Goal: Task Accomplishment & Management: Complete application form

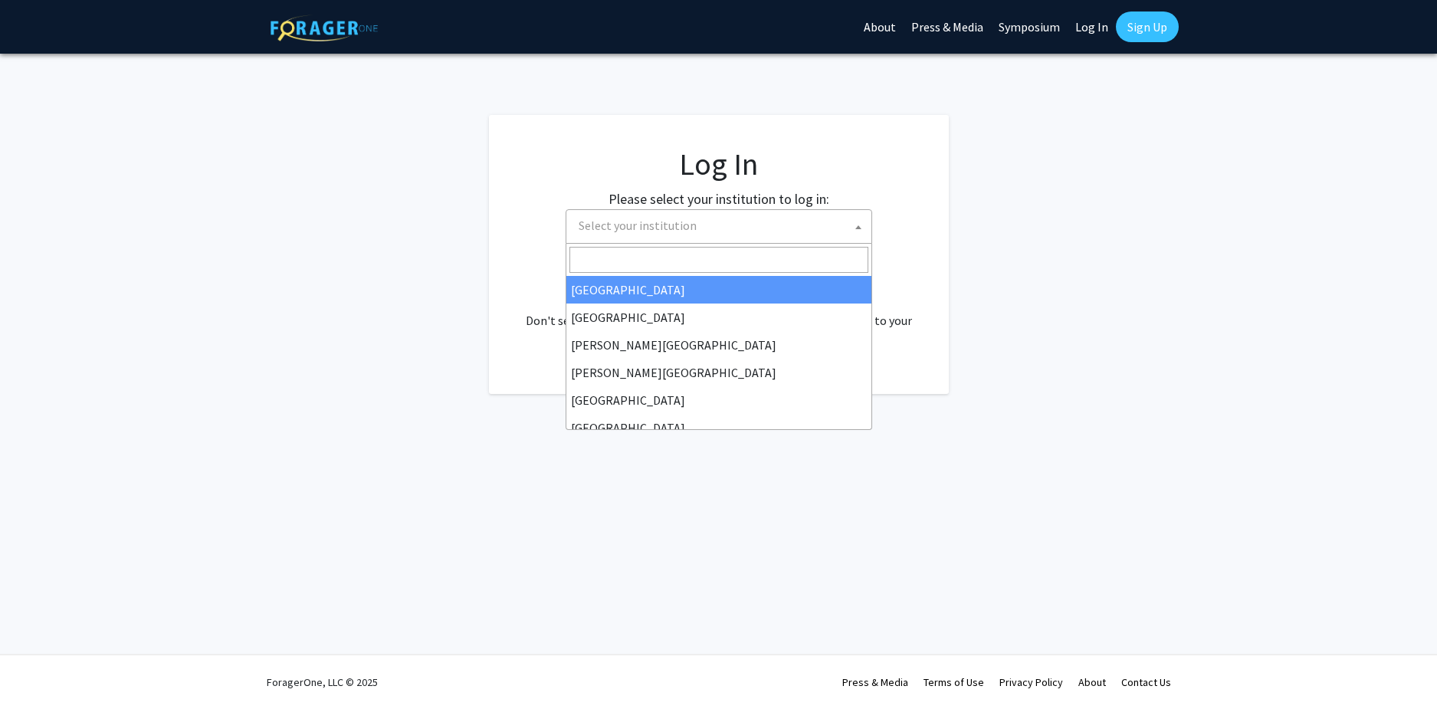
click at [669, 231] on span "Select your institution" at bounding box center [637, 225] width 118 height 15
select select "34"
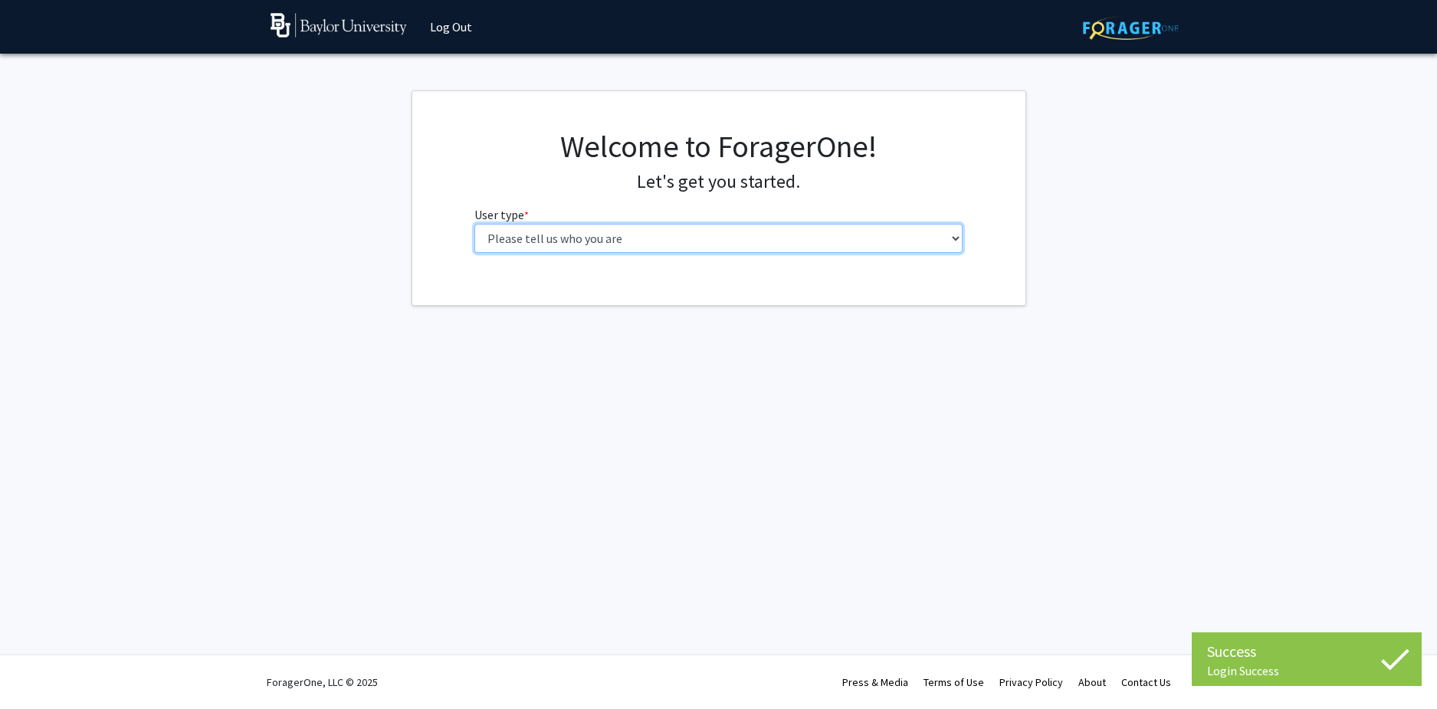
click at [650, 247] on select "Please tell us who you are Undergraduate Student Master's Student Doctoral Cand…" at bounding box center [718, 238] width 488 height 29
select select "1: undergrad"
click at [474, 224] on select "Please tell us who you are Undergraduate Student Master's Student Doctoral Cand…" at bounding box center [718, 238] width 488 height 29
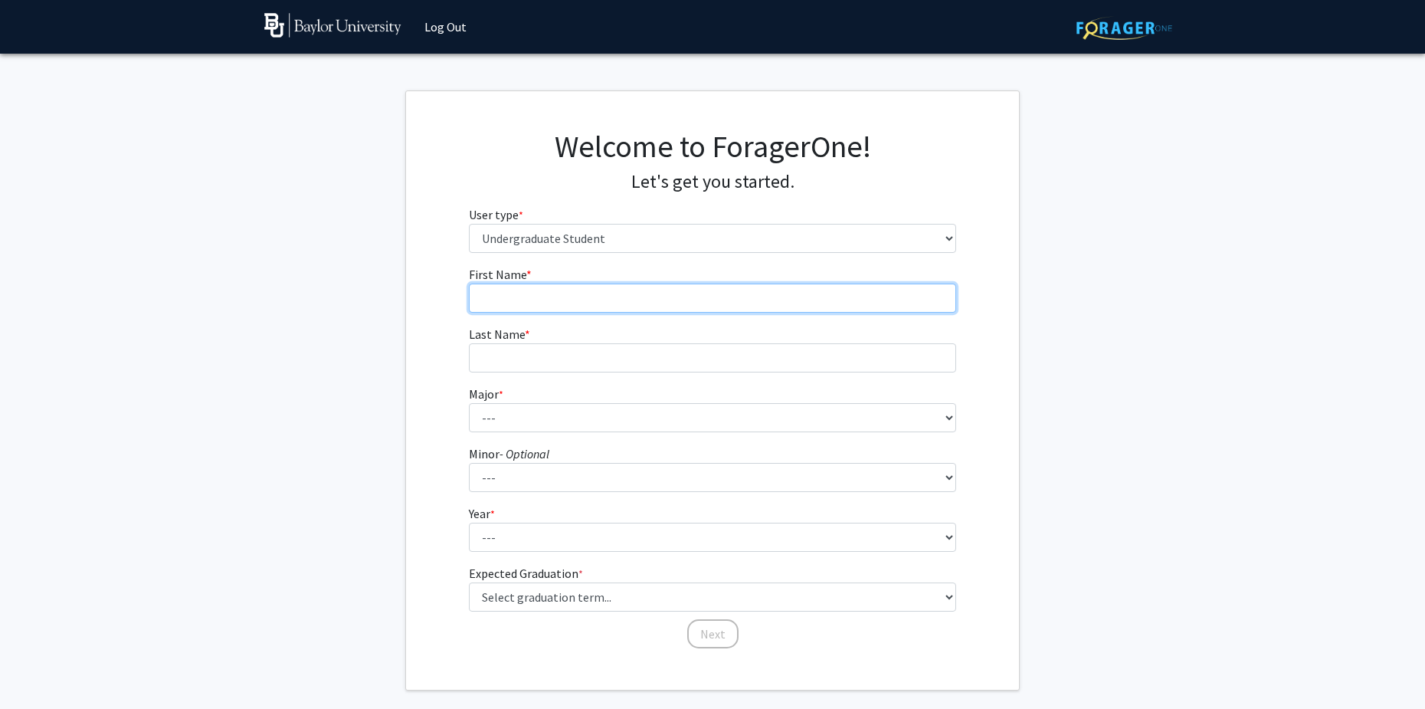
click at [623, 303] on input "First Name * required" at bounding box center [713, 297] width 488 height 29
type input "[PERSON_NAME]"
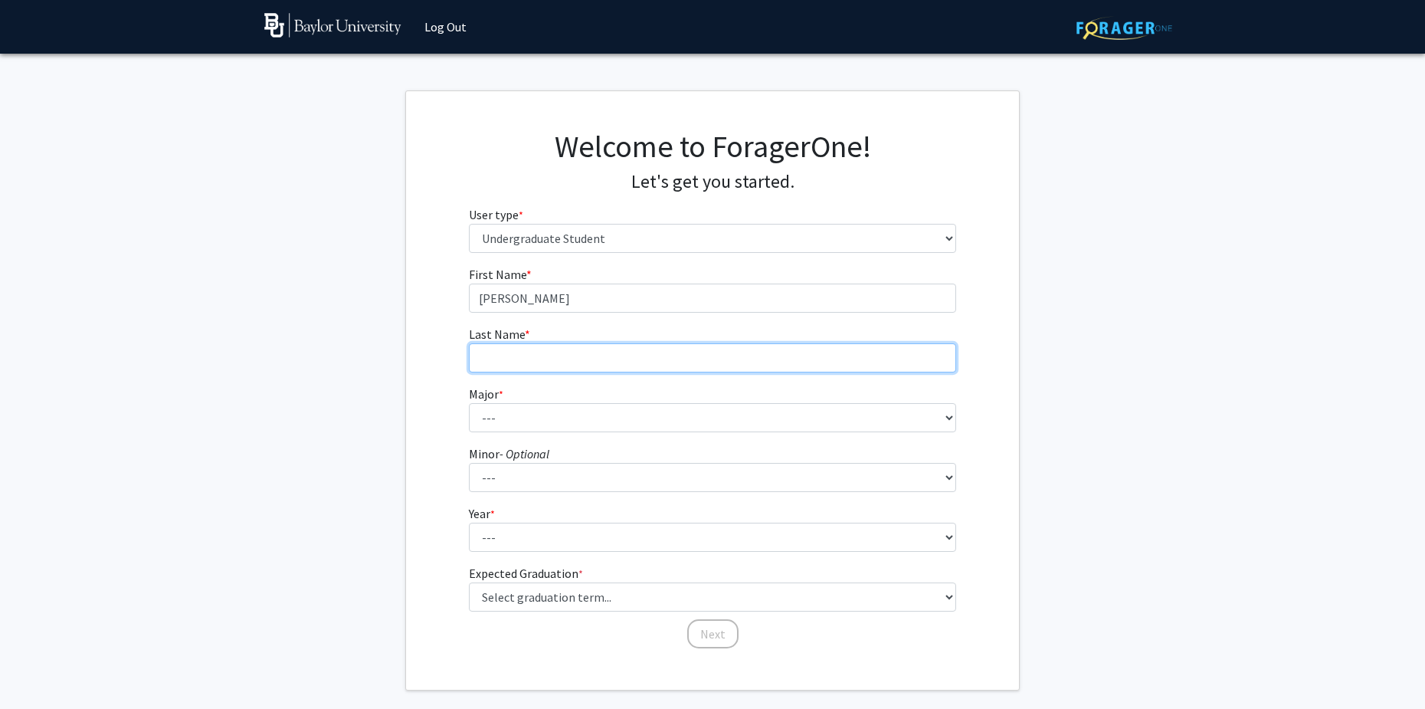
click at [548, 355] on input "Last Name * required" at bounding box center [713, 357] width 488 height 29
type input "Sherwood"
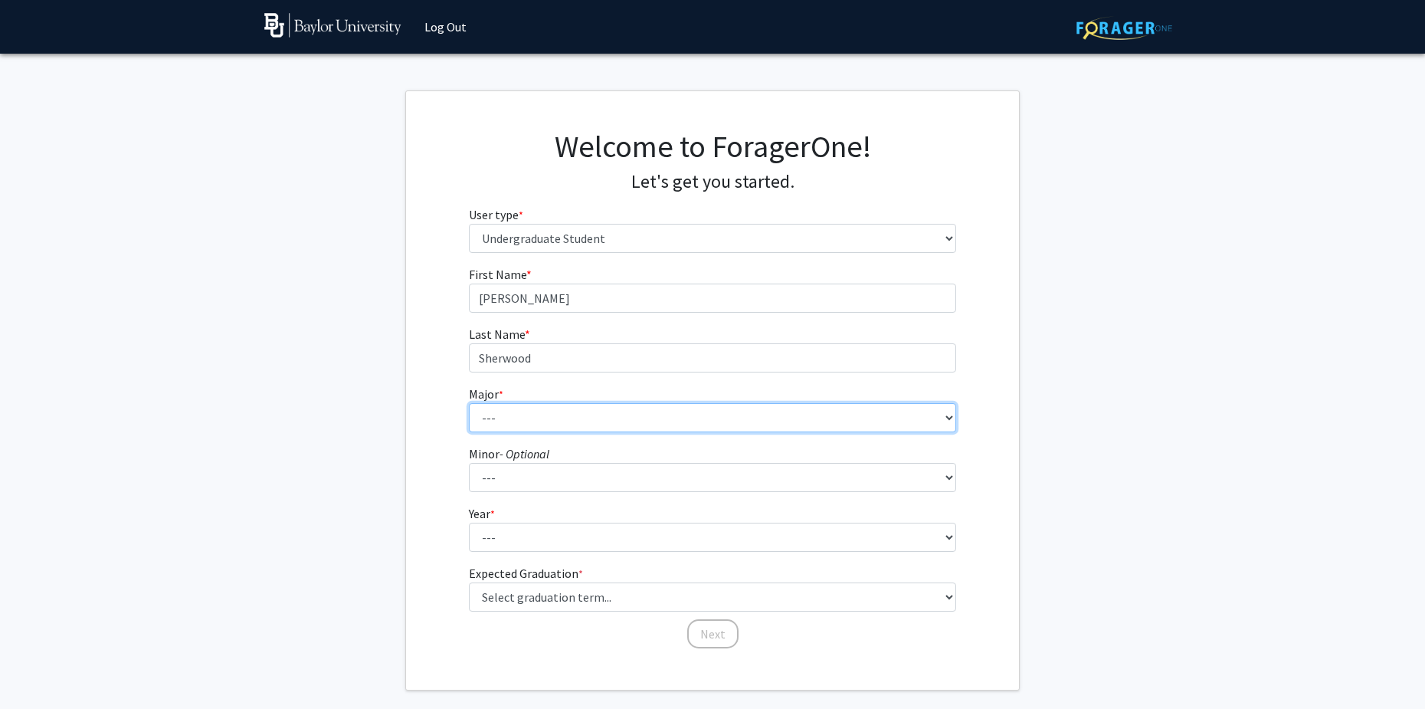
click at [510, 407] on select "--- Accounting American Studies Anthropology Apparel Design & Product Developme…" at bounding box center [713, 417] width 488 height 29
select select "64: 2729"
click at [469, 403] on select "--- Accounting American Studies Anthropology Apparel Design & Product Developme…" at bounding box center [713, 417] width 488 height 29
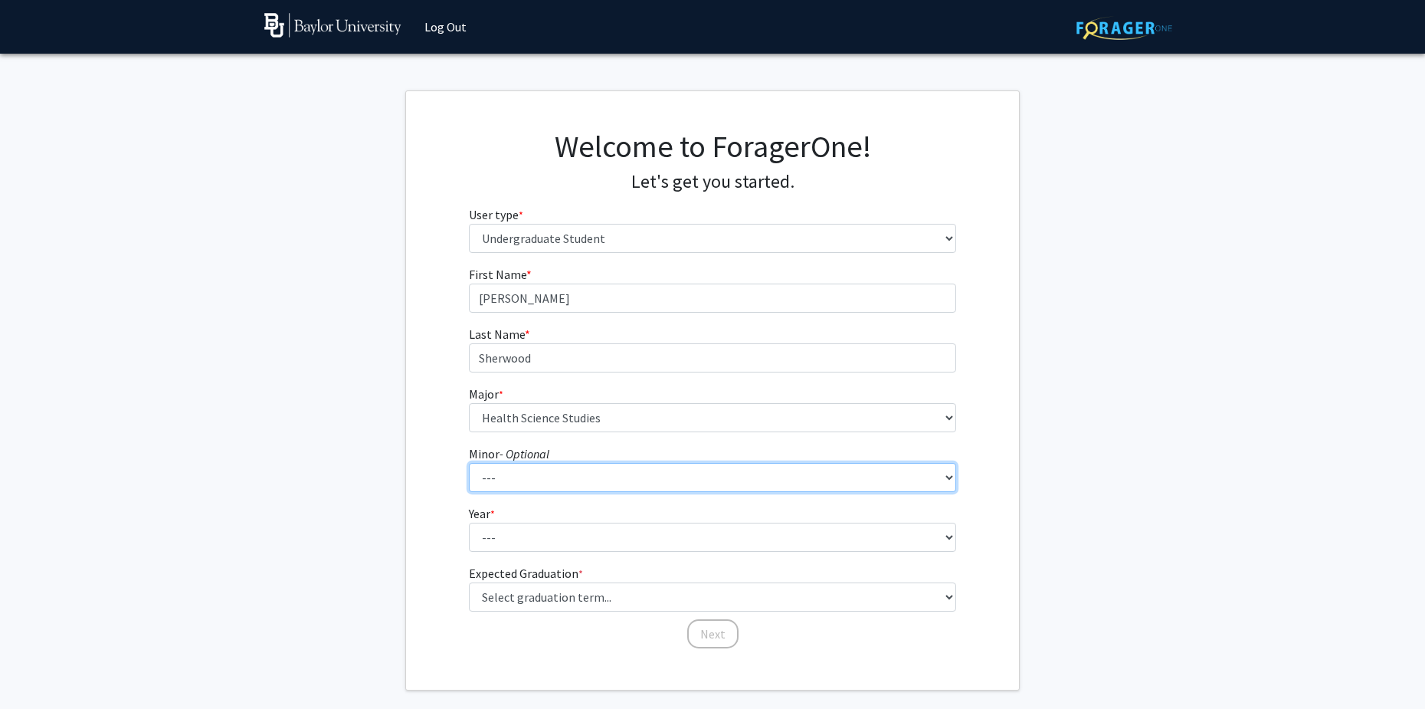
click at [494, 479] on select "--- Advertising American Sign Language American Studies Anthropology Apparel Me…" at bounding box center [713, 477] width 488 height 29
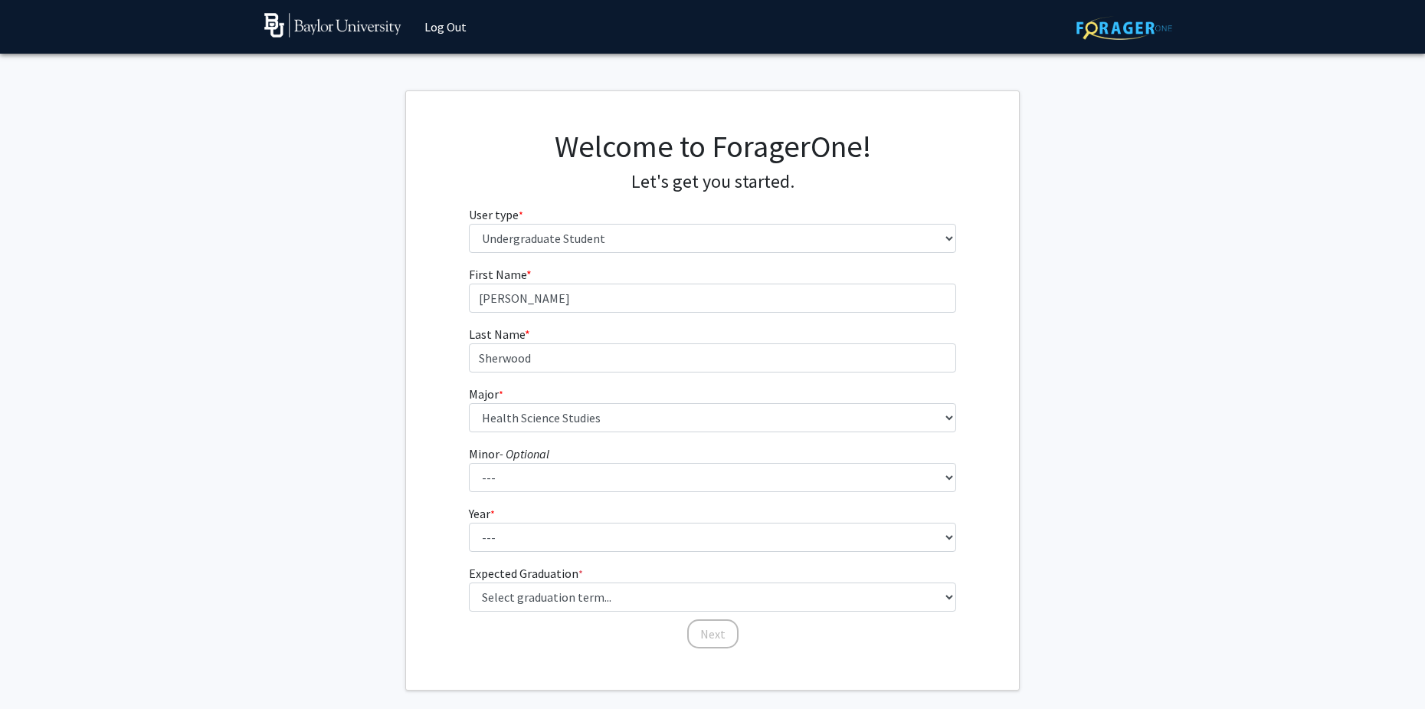
click at [443, 518] on div "First Name * required [PERSON_NAME] Last Name * required [PERSON_NAME] Major * …" at bounding box center [712, 457] width 613 height 385
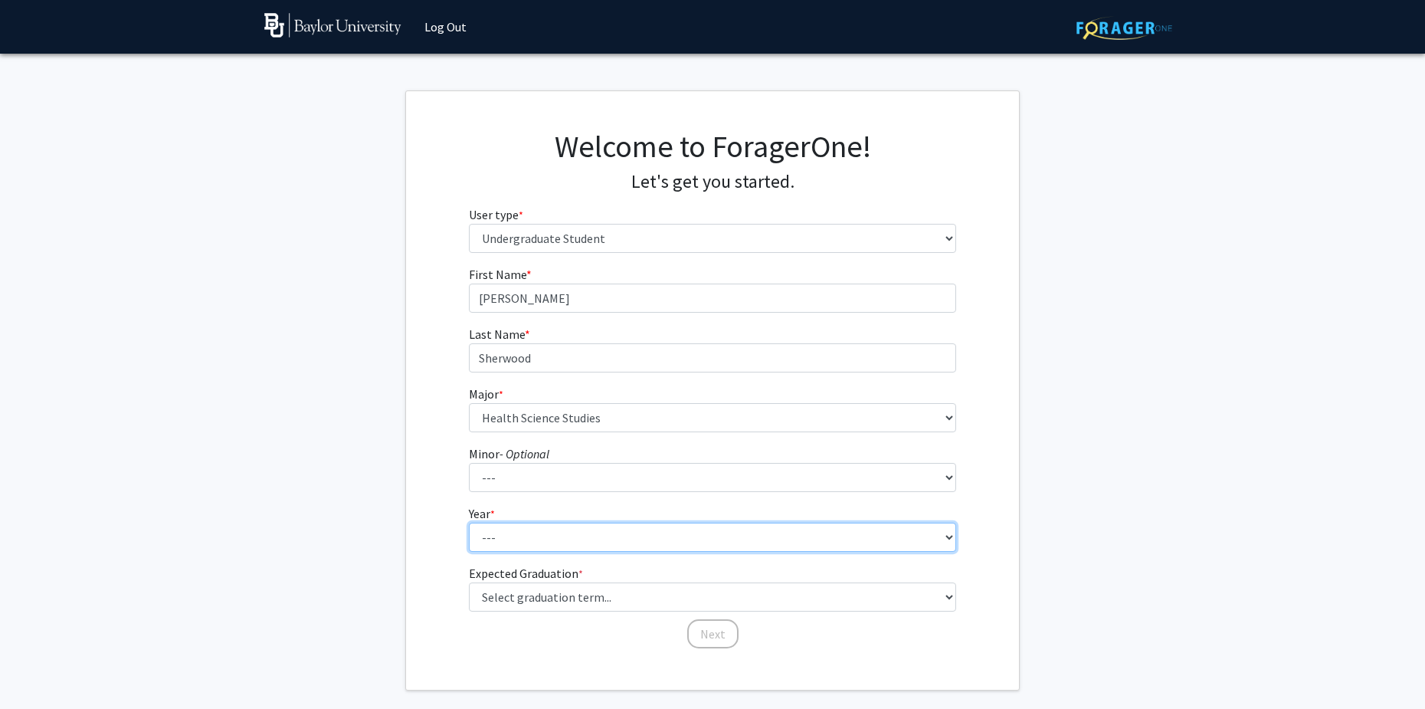
click at [492, 543] on select "--- First-year Sophomore Junior Senior Postbaccalaureate Certificate" at bounding box center [713, 537] width 488 height 29
select select "3: junior"
click at [469, 523] on select "--- First-year Sophomore Junior Senior Postbaccalaureate Certificate" at bounding box center [713, 537] width 488 height 29
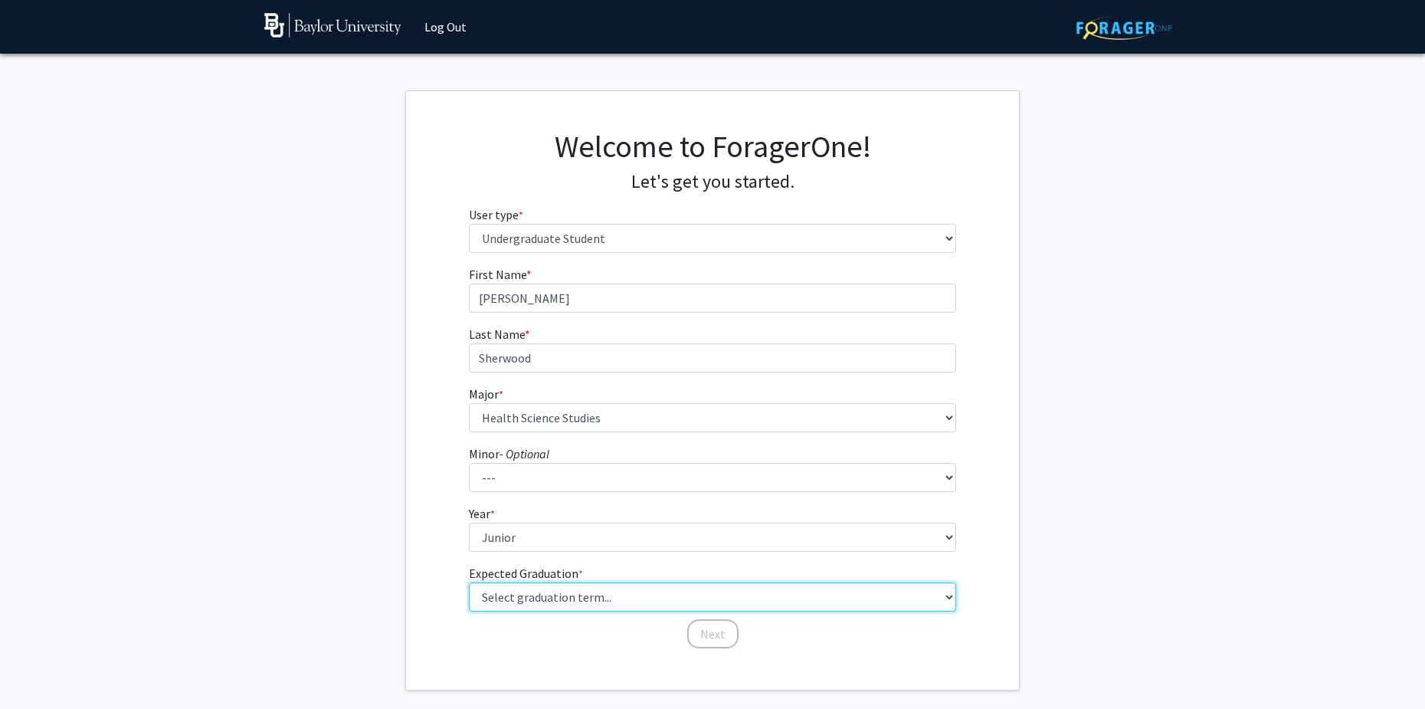
click at [534, 593] on select "Select graduation term... Spring 2025 Summer 2025 Fall 2025 Winter 2025 Spring …" at bounding box center [713, 596] width 488 height 29
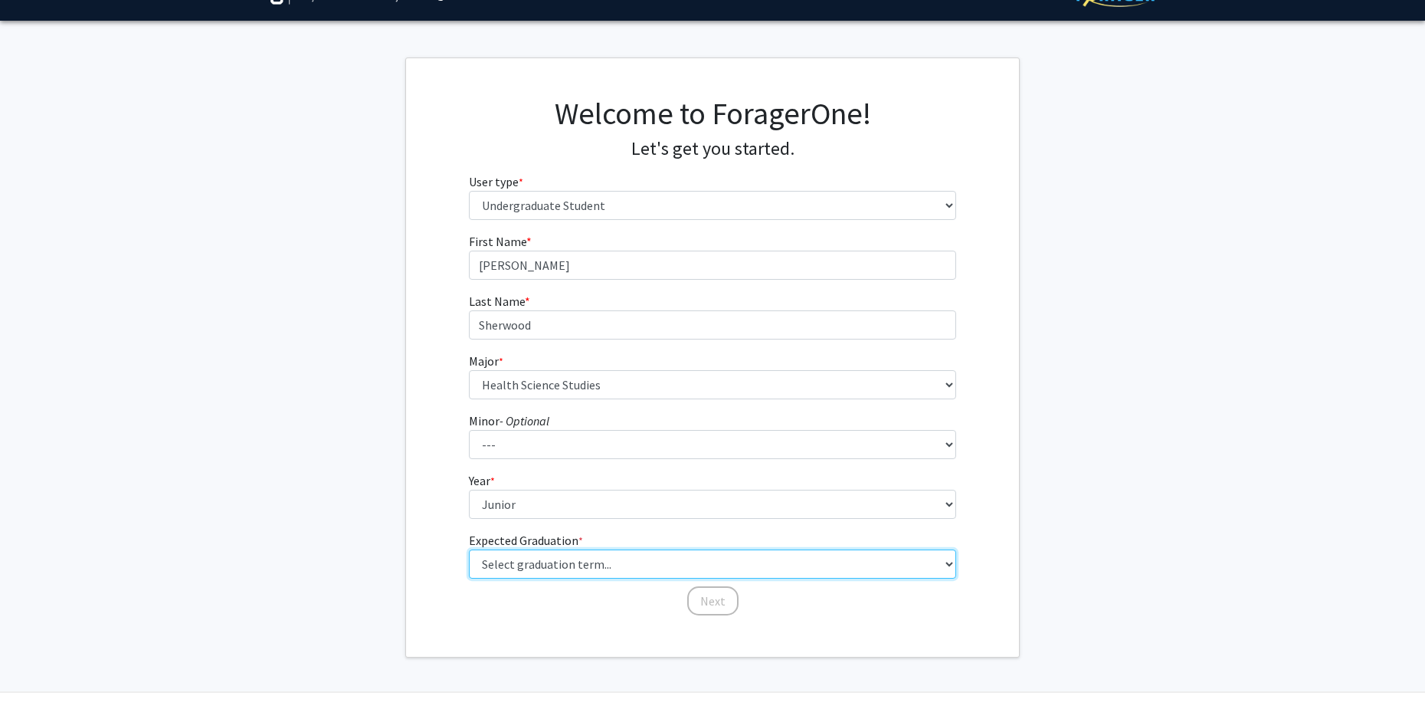
scroll to position [34, 0]
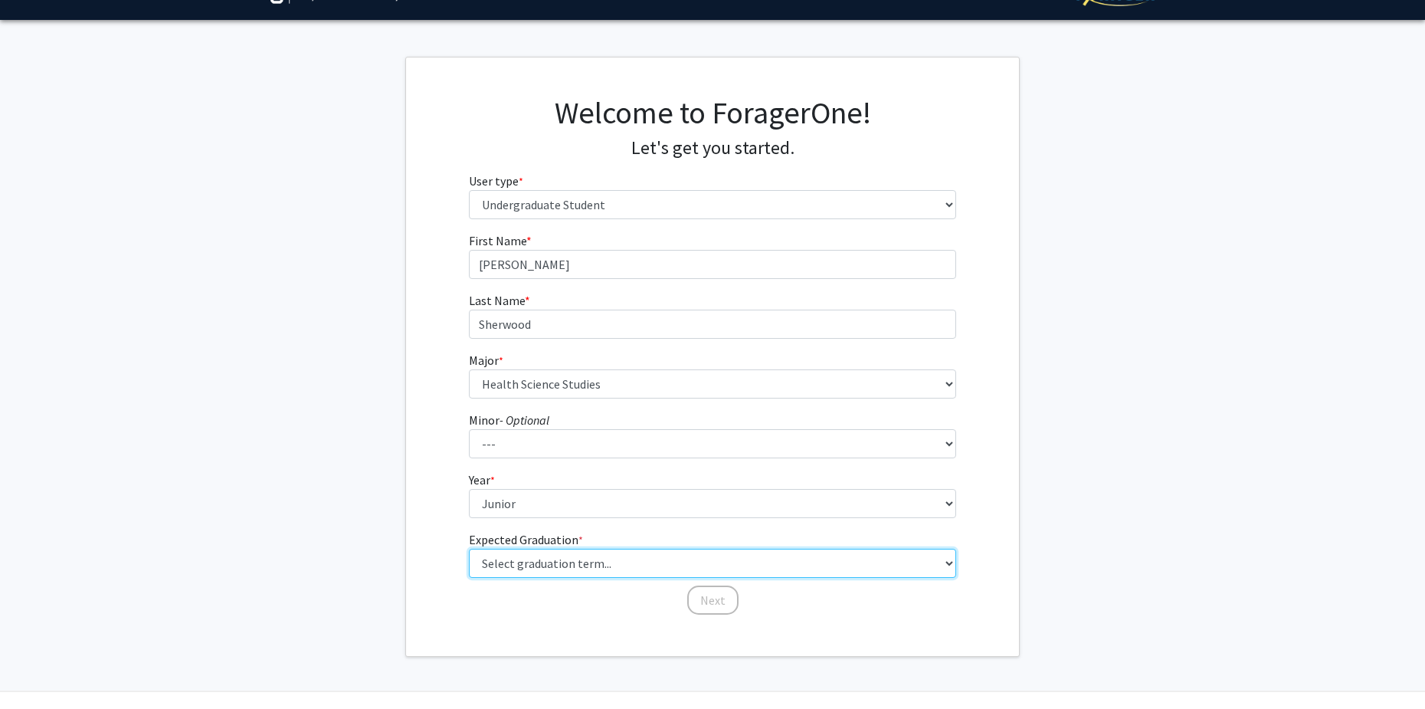
click at [541, 569] on select "Select graduation term... Spring 2025 Summer 2025 Fall 2025 Winter 2025 Spring …" at bounding box center [713, 563] width 488 height 29
click at [469, 549] on select "Select graduation term... Spring 2025 Summer 2025 Fall 2025 Winter 2025 Spring …" at bounding box center [713, 563] width 488 height 29
click at [555, 573] on select "Select graduation term... Spring 2025 Summer 2025 Fall 2025 Winter 2025 Spring …" at bounding box center [713, 563] width 488 height 29
select select "9: spring_2027"
click at [469, 549] on select "Select graduation term... Spring 2025 Summer 2025 Fall 2025 Winter 2025 Spring …" at bounding box center [713, 563] width 488 height 29
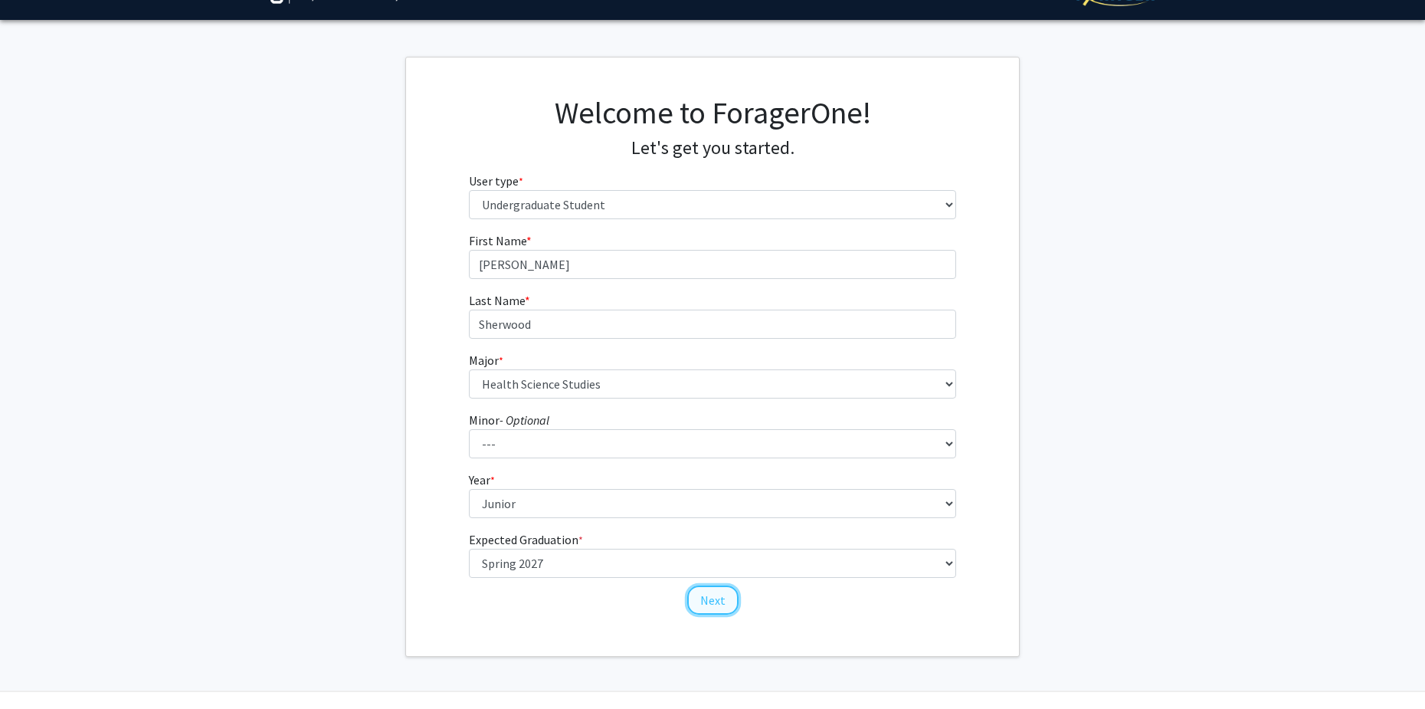
click at [715, 595] on button "Next" at bounding box center [712, 599] width 51 height 29
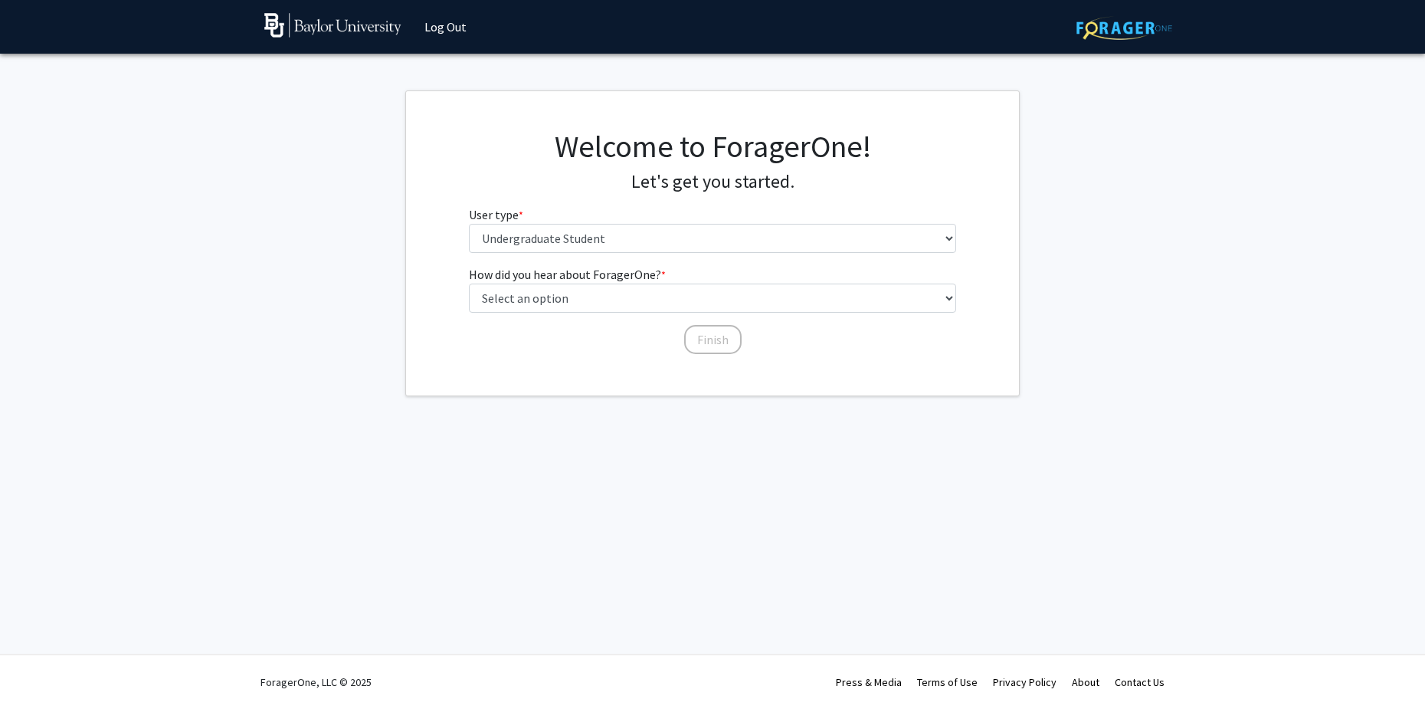
scroll to position [0, 0]
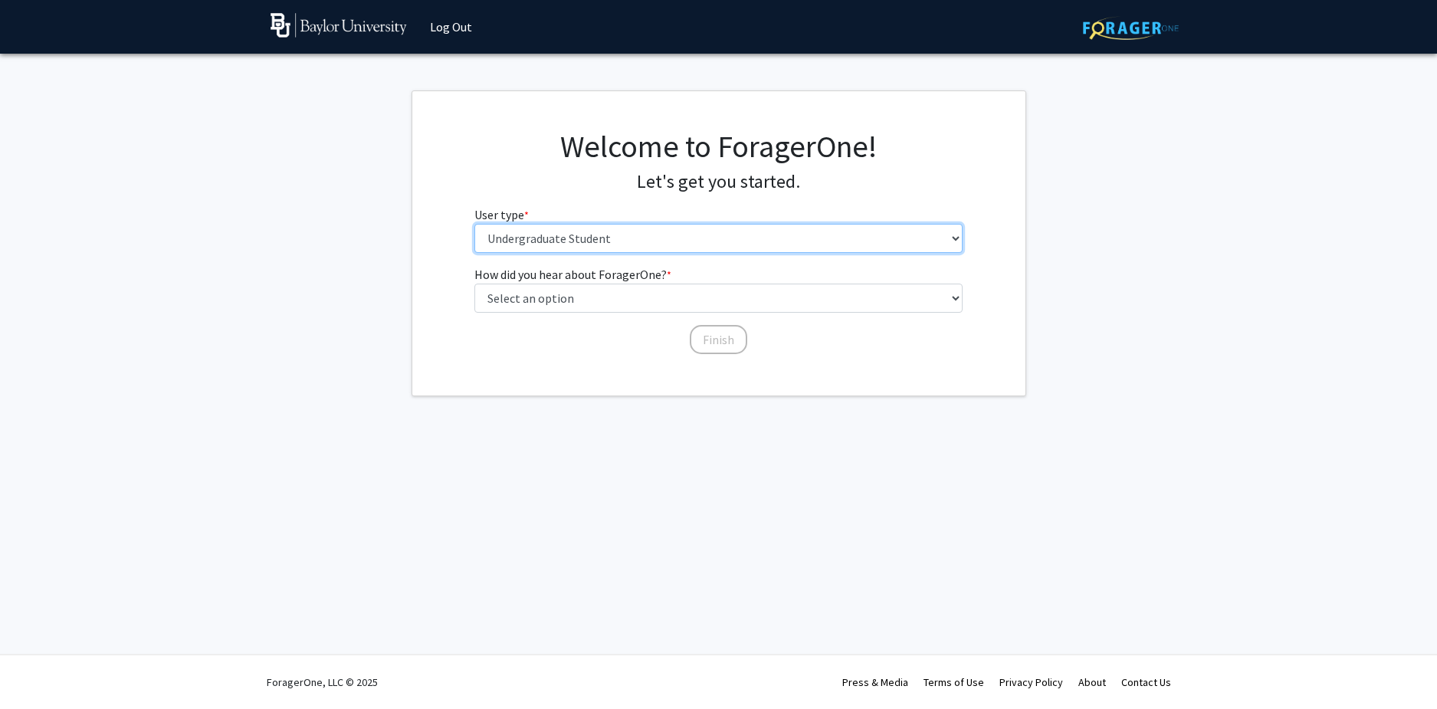
click at [628, 236] on select "Please tell us who you are Undergraduate Student Master's Student Doctoral Cand…" at bounding box center [718, 238] width 488 height 29
click at [480, 238] on select "Please tell us who you are Undergraduate Student Master's Student Doctoral Cand…" at bounding box center [718, 238] width 488 height 29
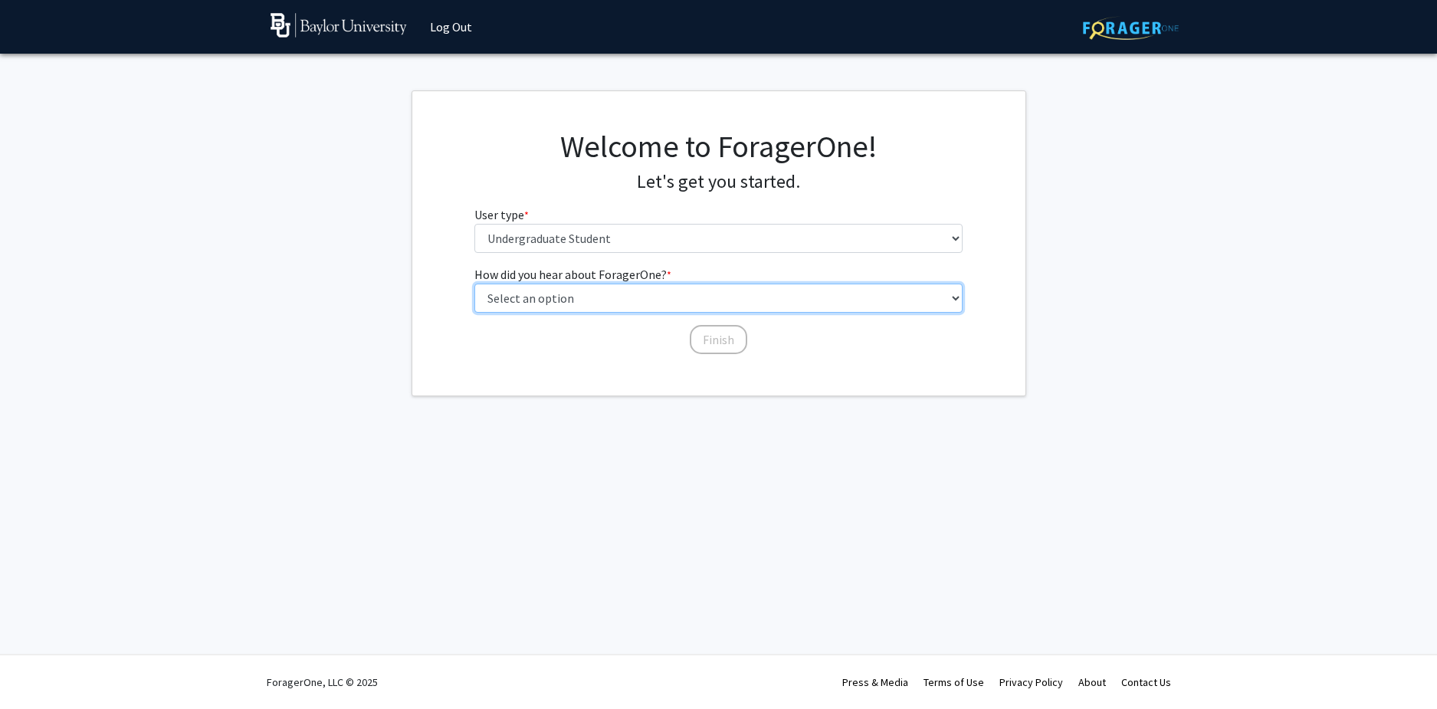
click at [555, 293] on select "Select an option Peer/student recommendation Faculty/staff recommendation Unive…" at bounding box center [718, 297] width 488 height 29
select select "1: peer_recommendation"
click at [474, 283] on select "Select an option Peer/student recommendation Faculty/staff recommendation Unive…" at bounding box center [718, 297] width 488 height 29
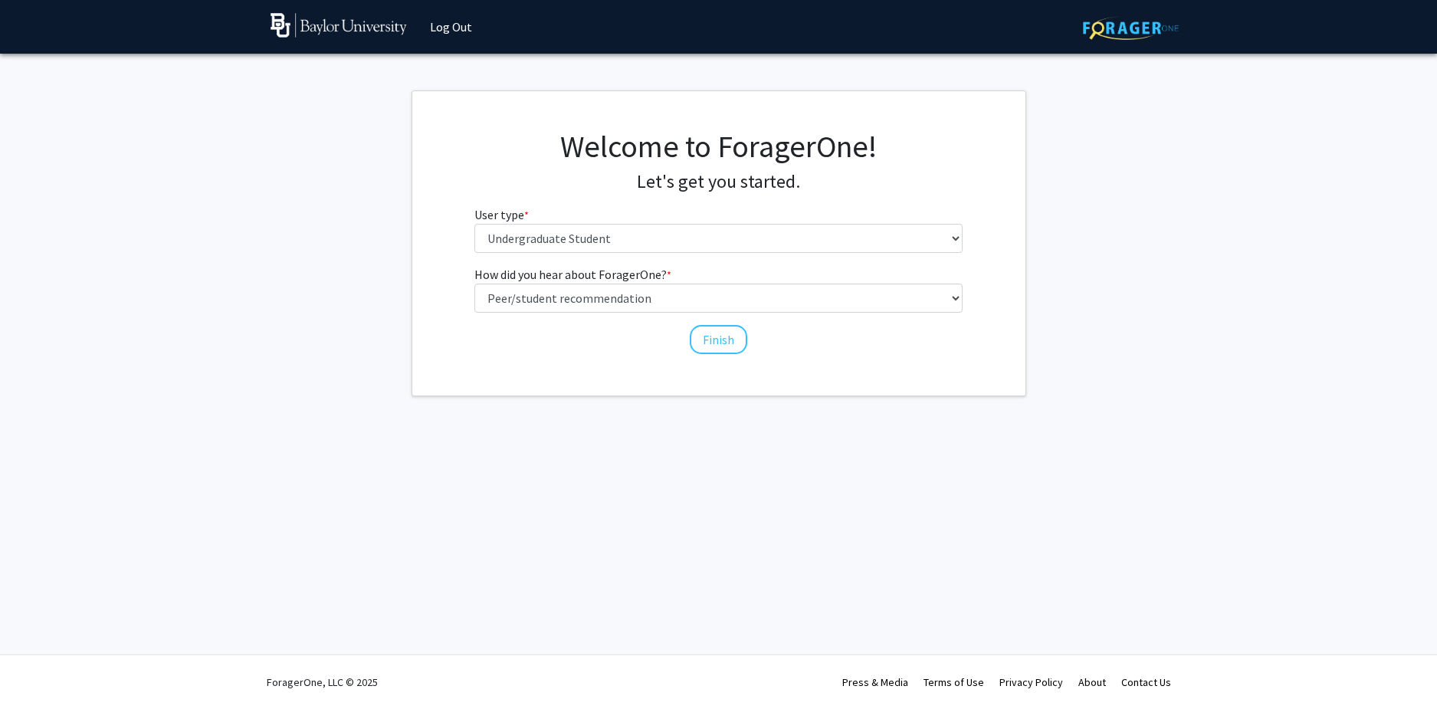
click at [749, 334] on div "Finish" at bounding box center [718, 332] width 488 height 15
click at [730, 336] on button "Finish" at bounding box center [718, 339] width 57 height 29
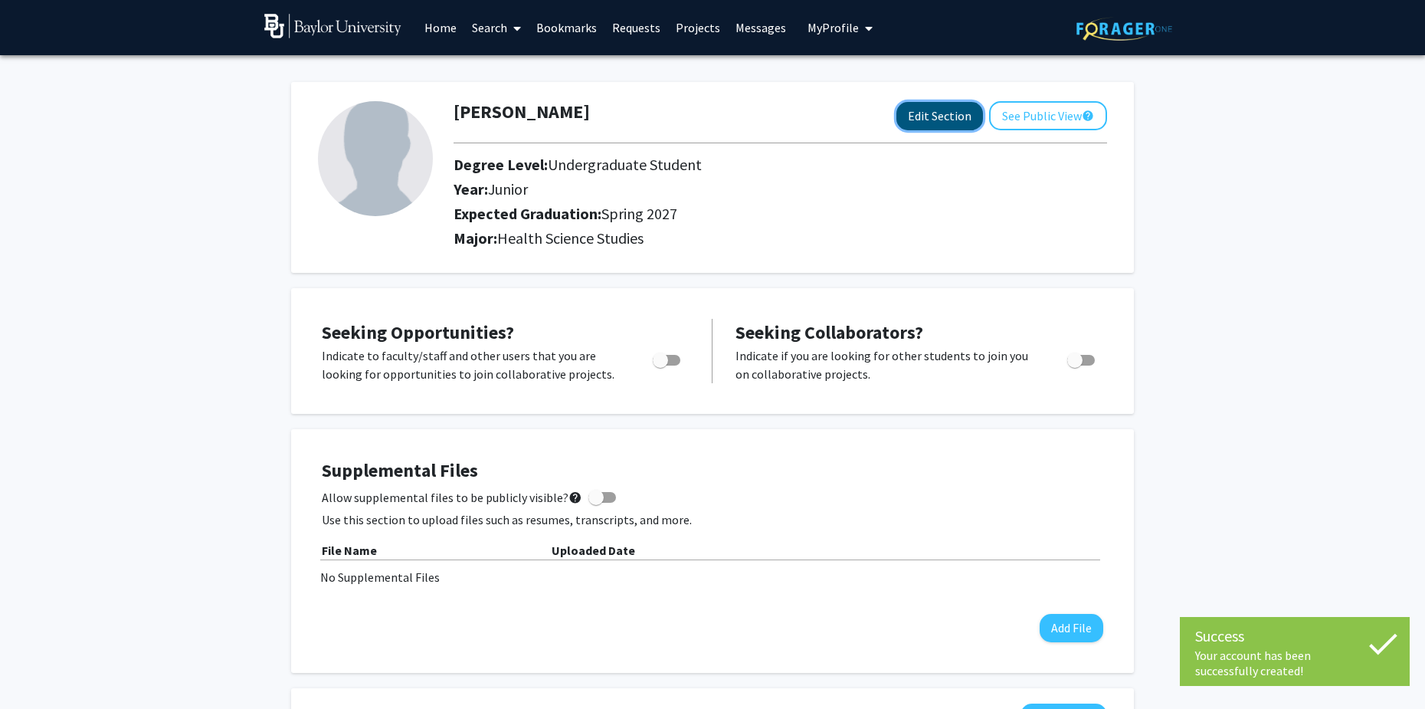
click at [928, 118] on button "Edit Section" at bounding box center [939, 116] width 87 height 28
select select "junior"
select select "37: spring_2027"
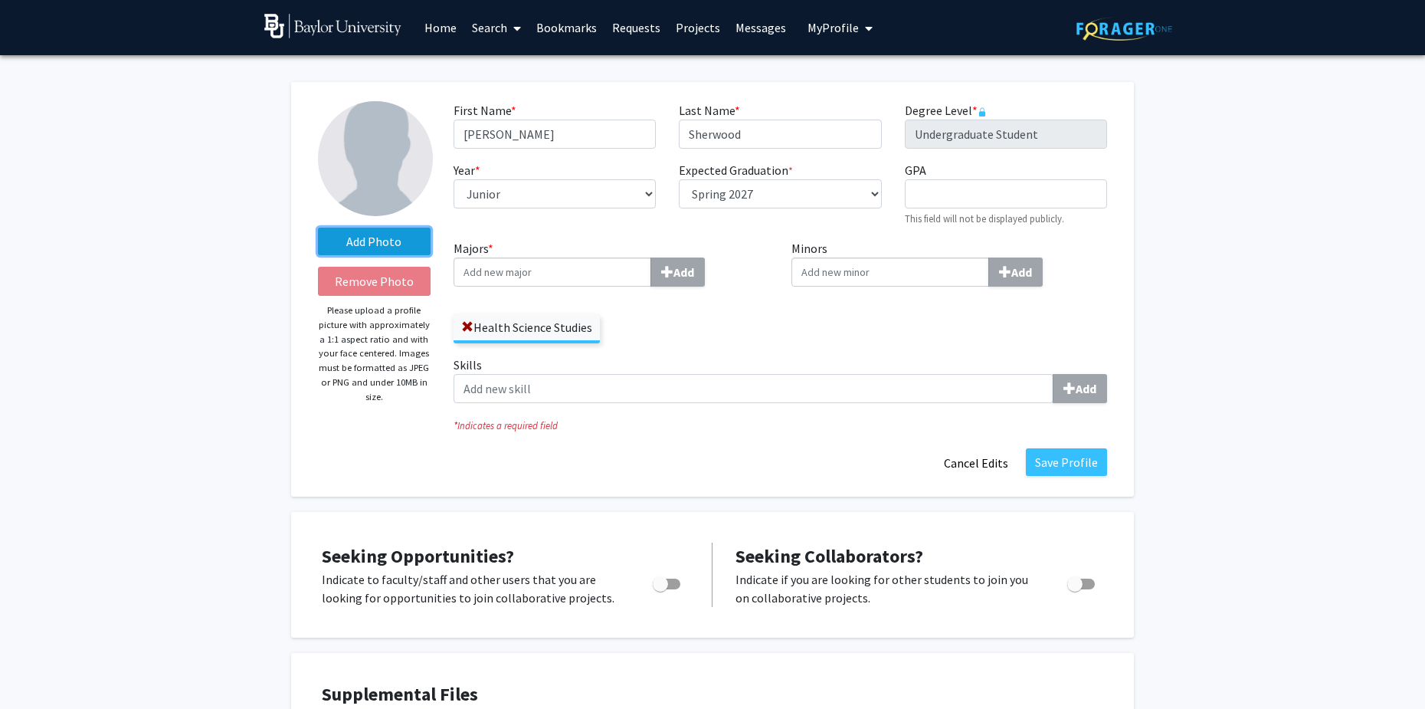
click at [364, 240] on label "Add Photo" at bounding box center [374, 242] width 113 height 28
click at [0, 0] on input "Add Photo" at bounding box center [0, 0] width 0 height 0
click at [947, 192] on input "GPA required" at bounding box center [1006, 193] width 202 height 29
type input "3.84"
click at [663, 212] on div "Year * required --- First-year Sophomore Junior Senior Postbaccalaureate Certif…" at bounding box center [554, 194] width 225 height 66
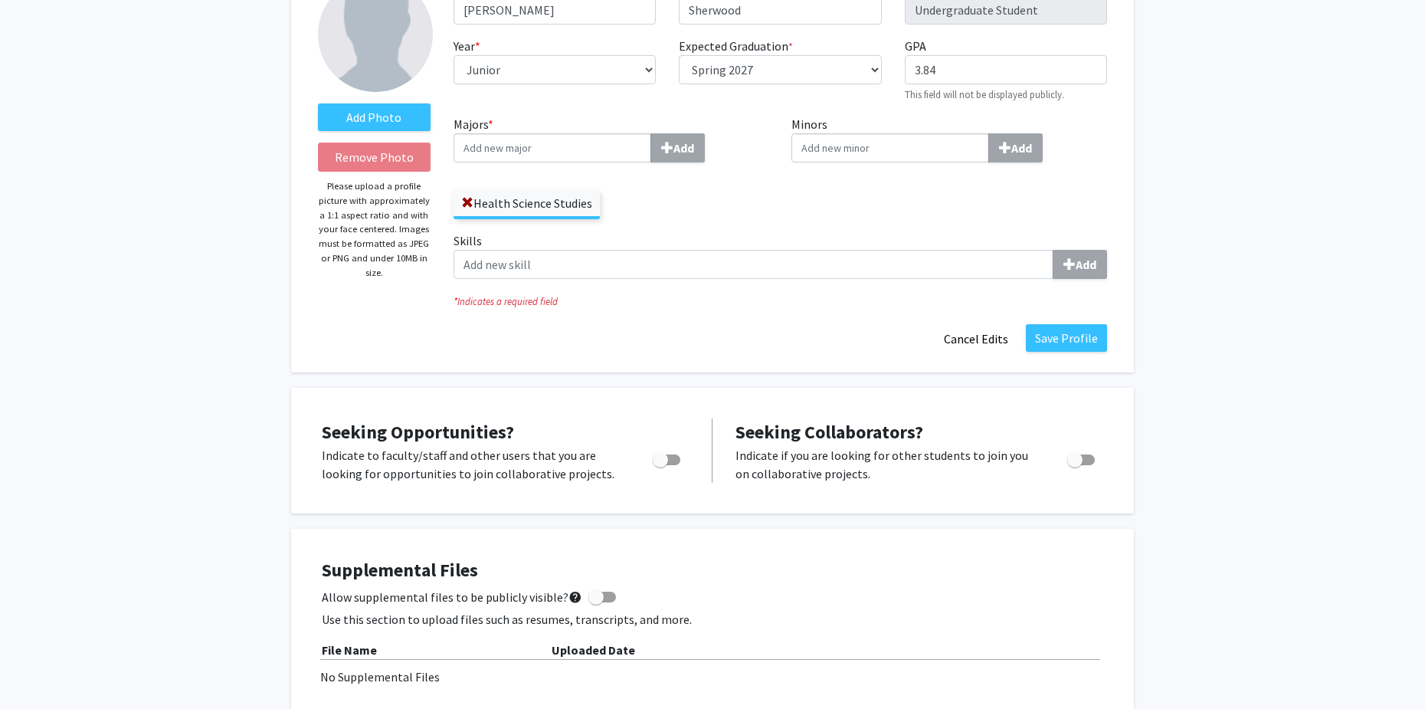
scroll to position [125, 0]
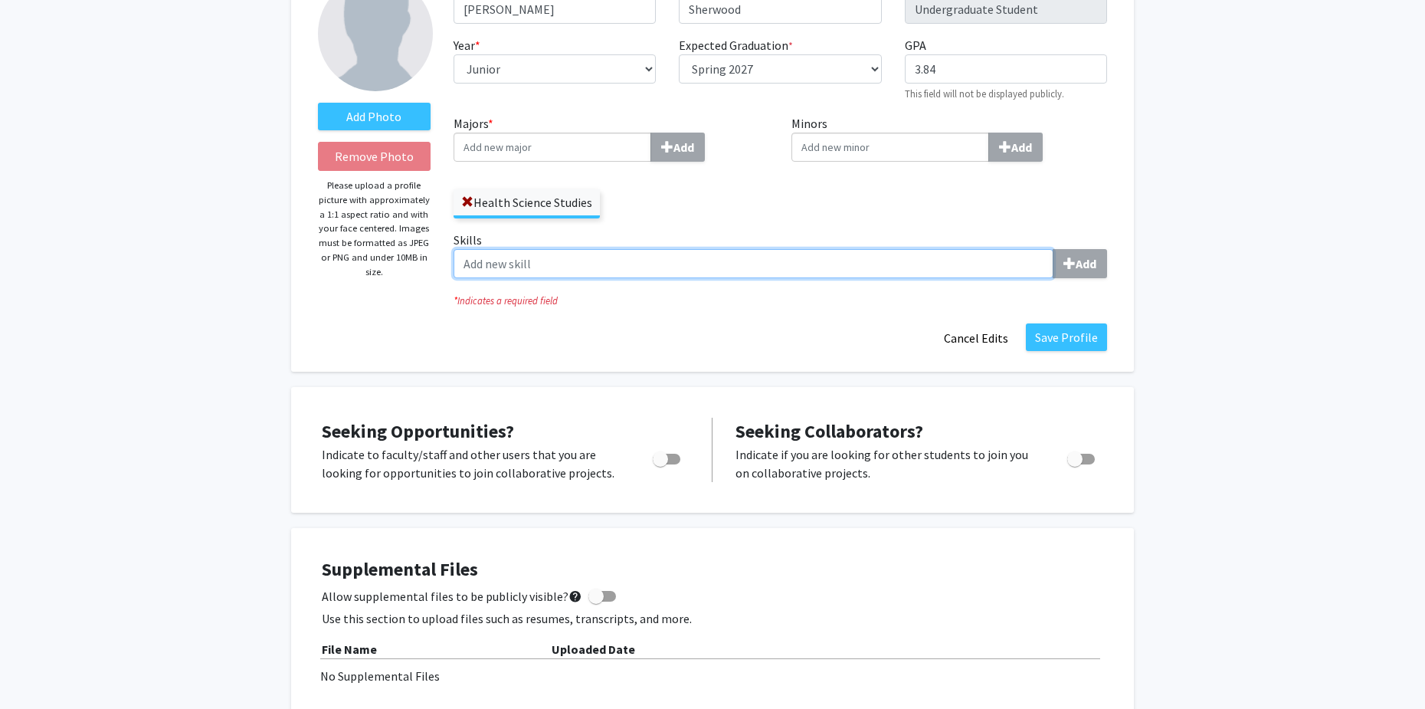
click at [629, 260] on input "Skills Add" at bounding box center [754, 263] width 600 height 29
type input "A"
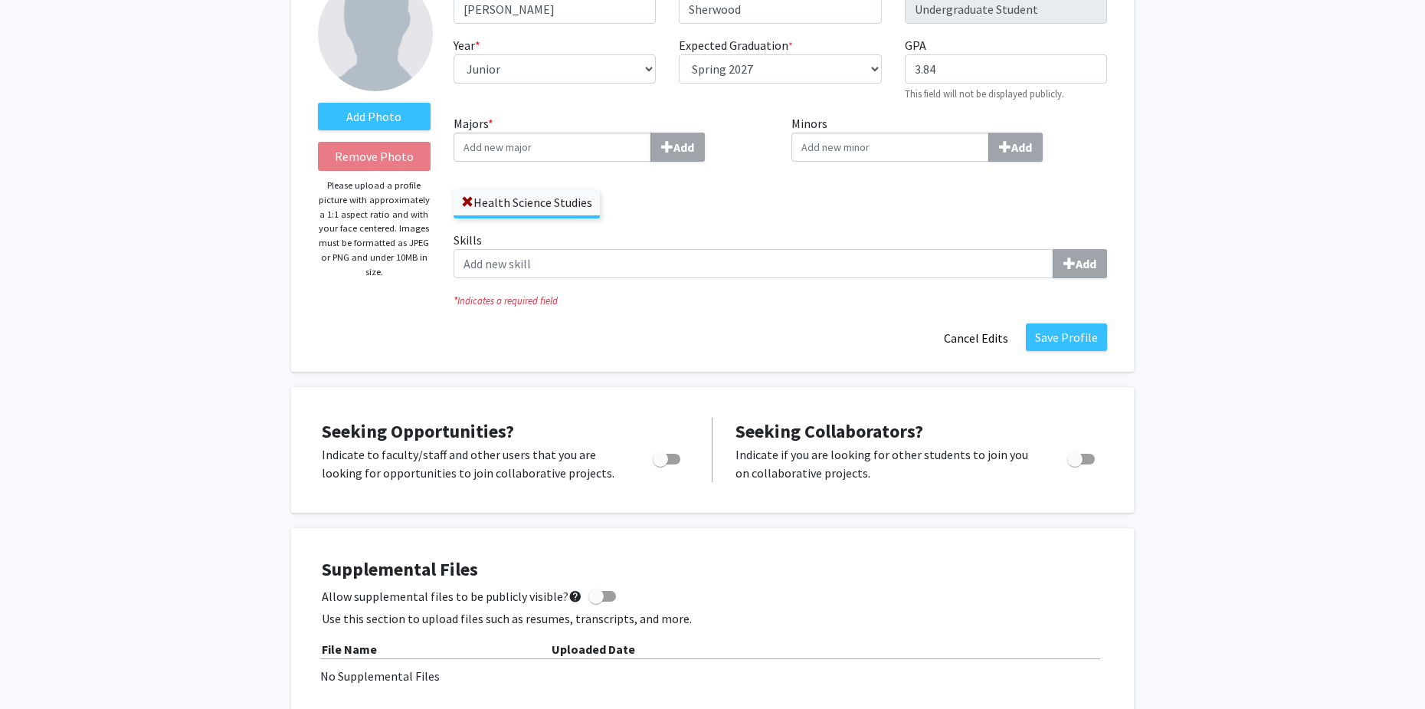
click at [664, 460] on span "Toggle" at bounding box center [660, 458] width 15 height 15
click at [660, 464] on input "Are you actively seeking opportunities?" at bounding box center [660, 464] width 1 height 1
checkbox input "true"
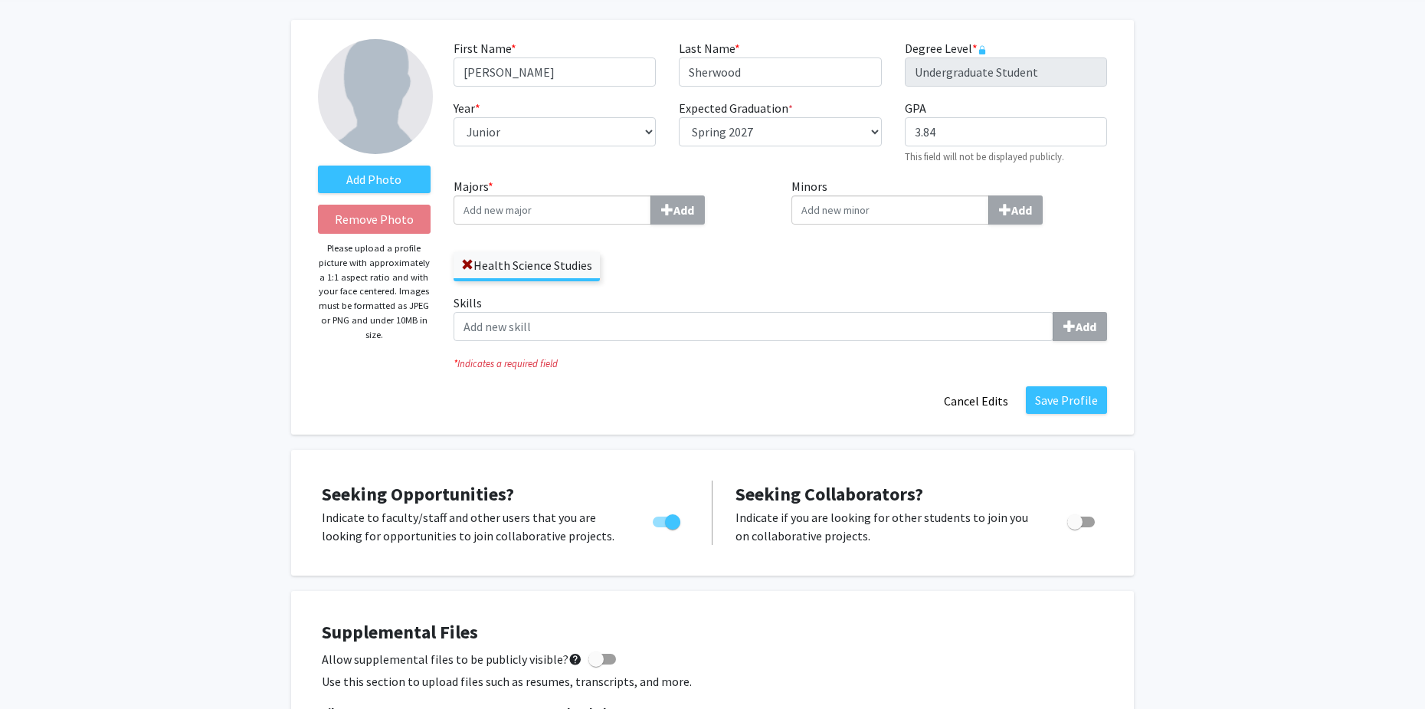
scroll to position [0, 0]
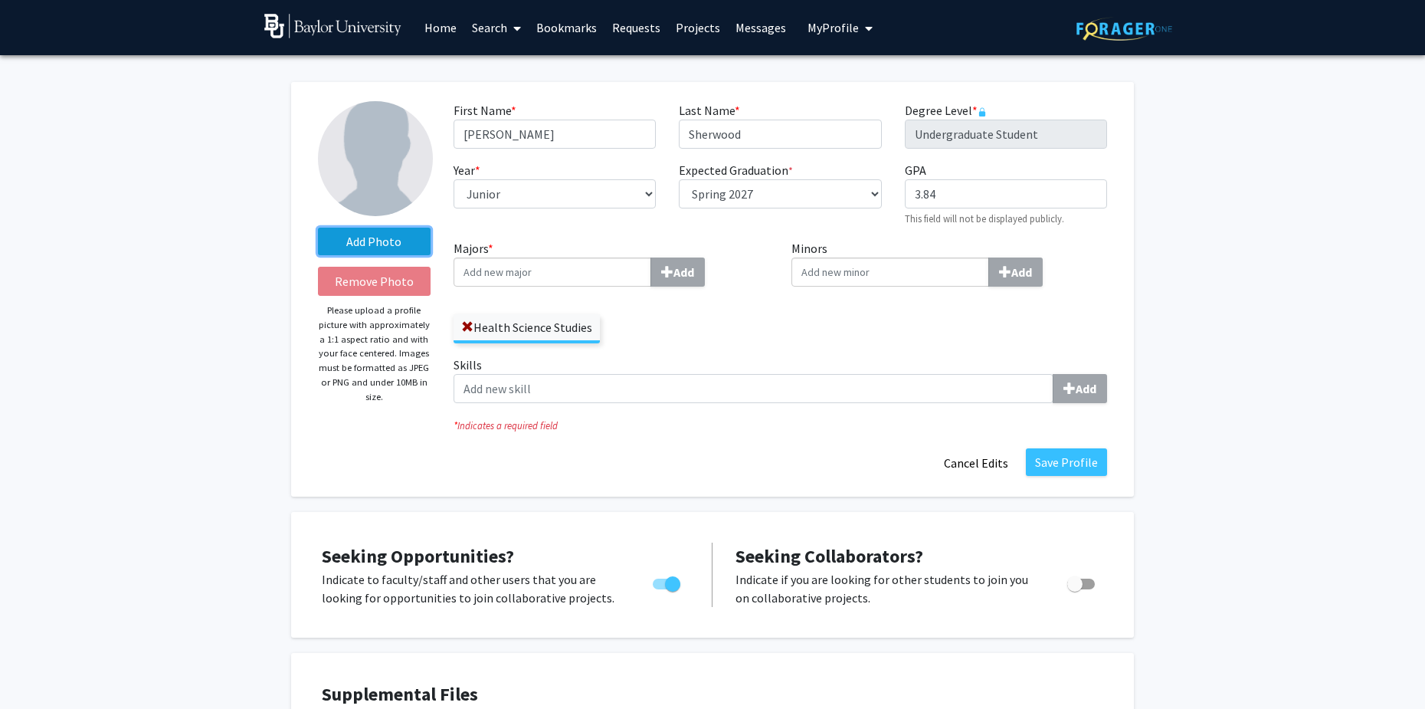
click at [375, 246] on label "Add Photo" at bounding box center [374, 242] width 113 height 28
click at [0, 0] on input "Add Photo" at bounding box center [0, 0] width 0 height 0
click at [371, 247] on label "Add Photo" at bounding box center [374, 242] width 113 height 28
click at [0, 0] on input "Add Photo" at bounding box center [0, 0] width 0 height 0
click at [404, 226] on div "Add Photo Remove Photo Please upload a profile picture with approximately a 1:1…" at bounding box center [374, 289] width 136 height 376
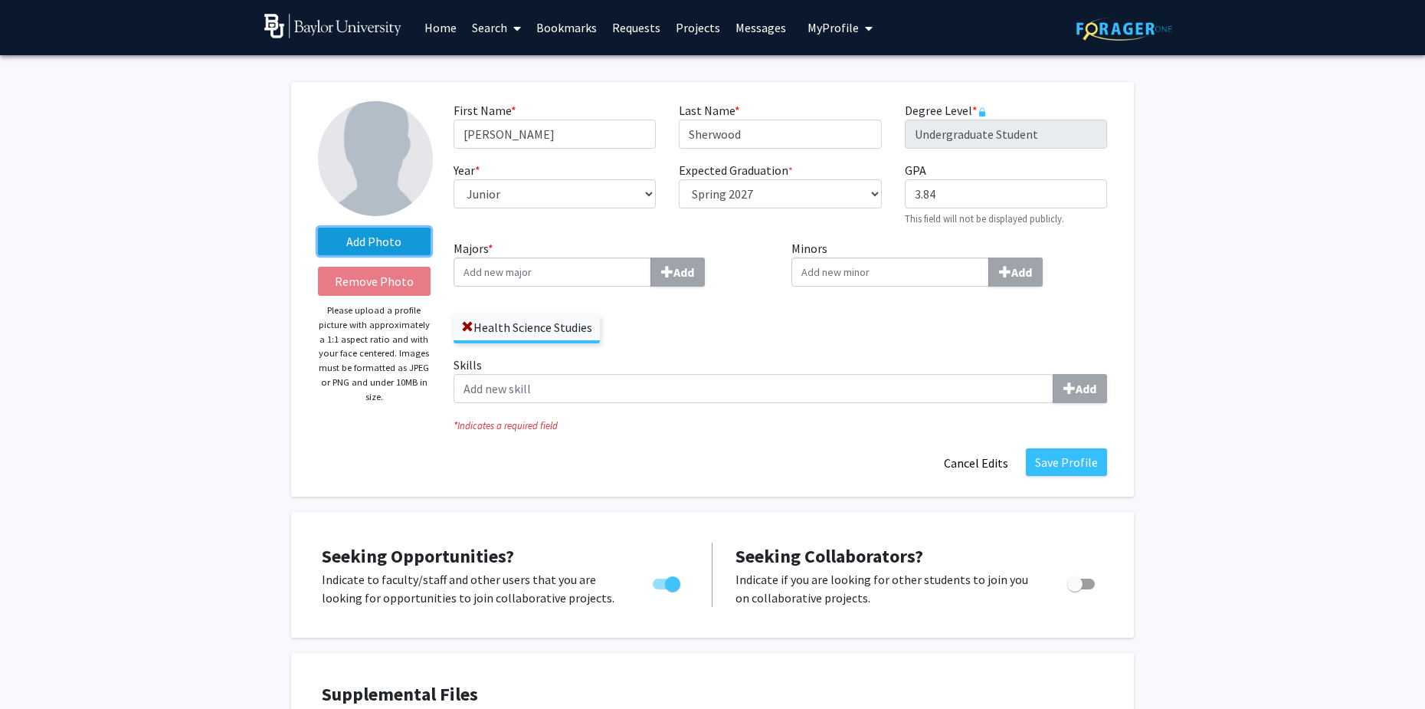
click at [388, 245] on label "Add Photo" at bounding box center [374, 242] width 113 height 28
click at [0, 0] on input "Add Photo" at bounding box center [0, 0] width 0 height 0
click at [372, 253] on label "Add Photo" at bounding box center [374, 242] width 113 height 28
click at [0, 0] on input "Add Photo" at bounding box center [0, 0] width 0 height 0
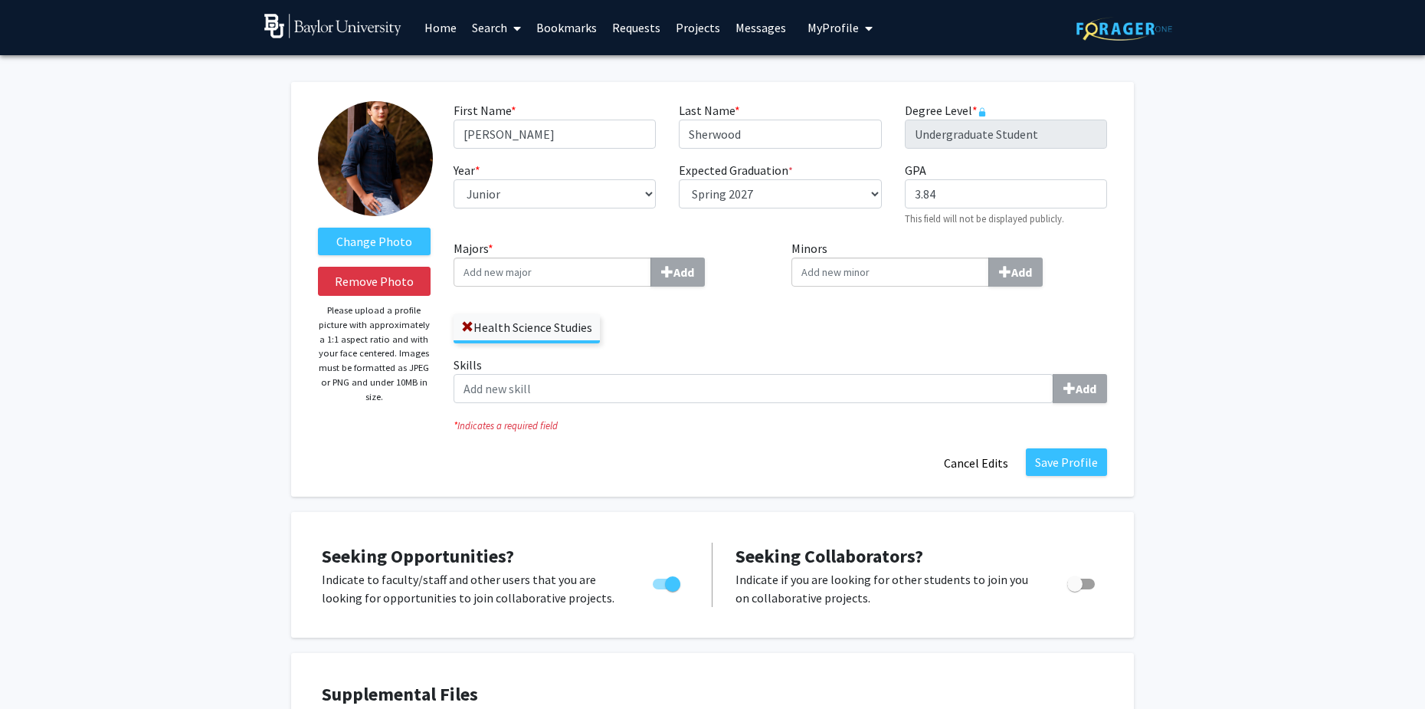
click at [378, 181] on img at bounding box center [375, 158] width 115 height 115
click at [378, 168] on img at bounding box center [375, 158] width 115 height 115
click at [398, 155] on img at bounding box center [375, 158] width 115 height 115
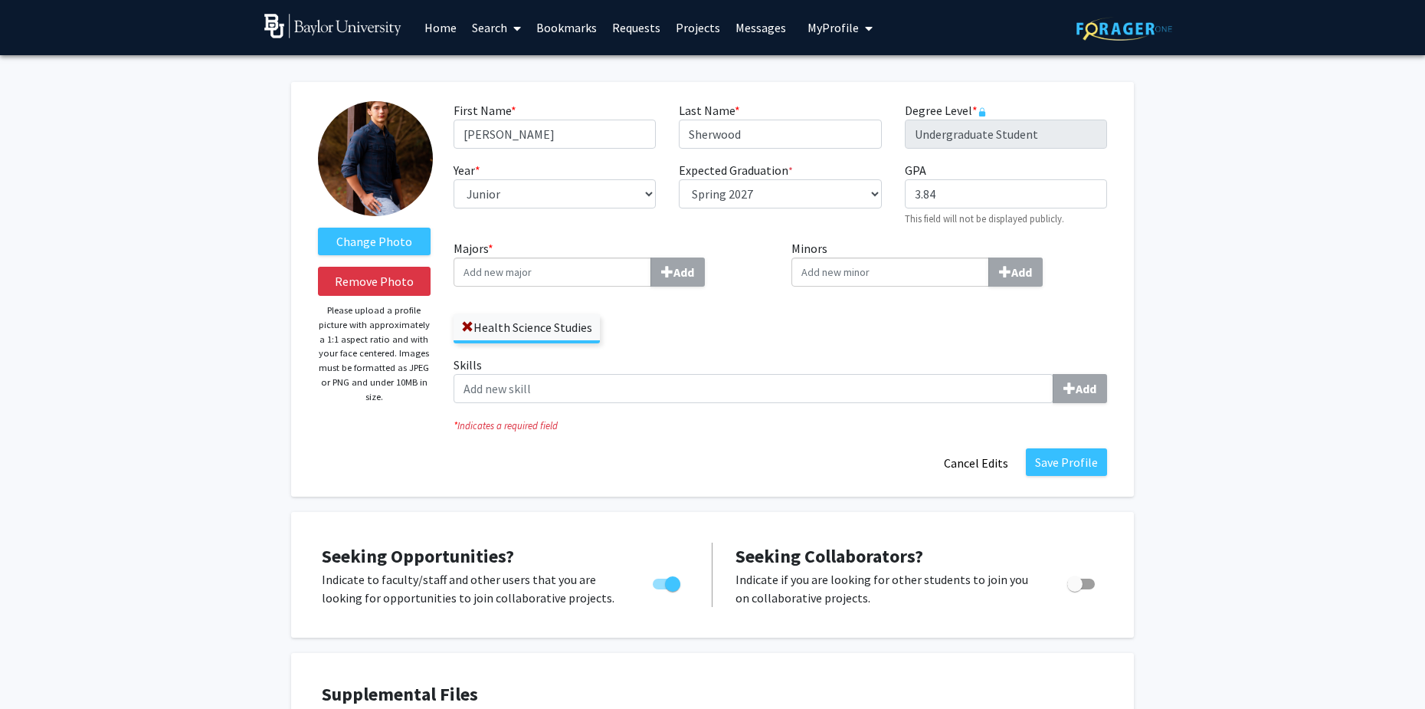
click at [398, 155] on img at bounding box center [375, 158] width 115 height 115
click at [362, 283] on button "Remove Photo" at bounding box center [374, 281] width 113 height 29
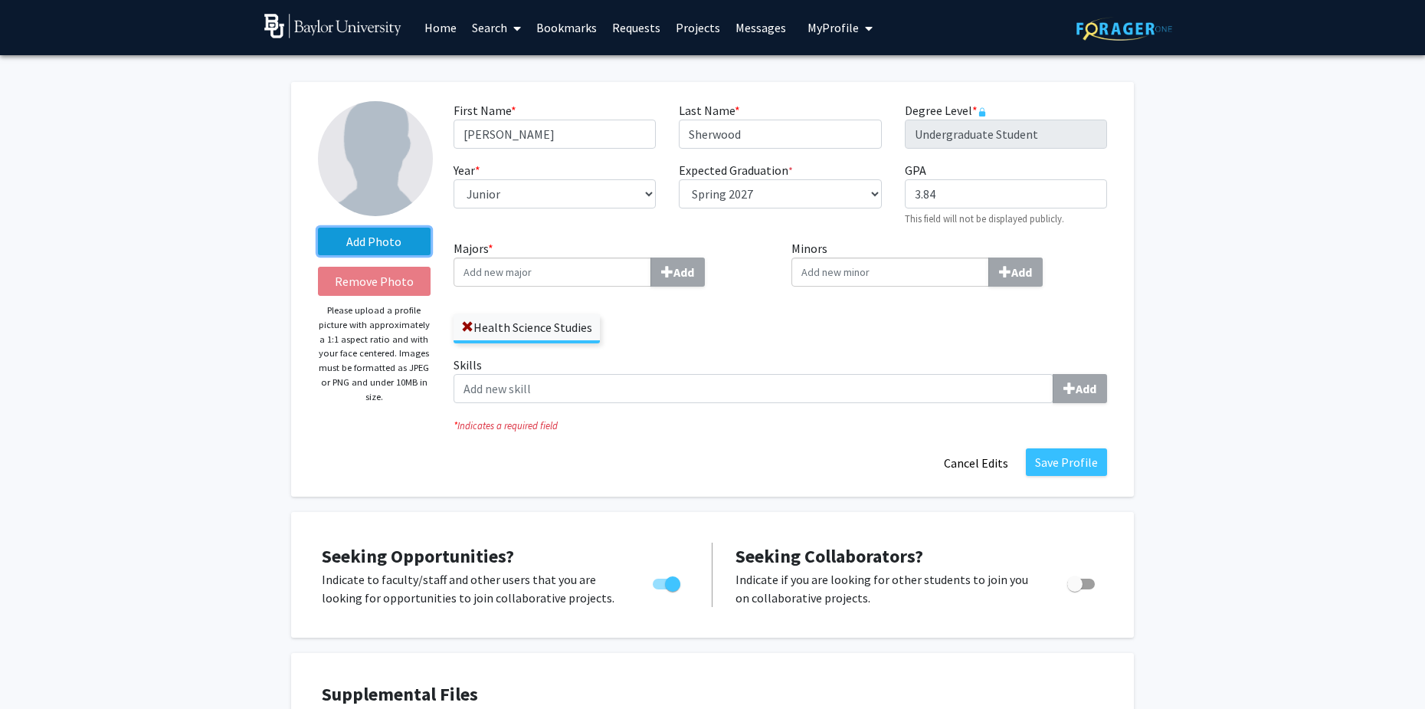
click at [414, 232] on label "Add Photo" at bounding box center [374, 242] width 113 height 28
click at [0, 0] on input "Add Photo" at bounding box center [0, 0] width 0 height 0
click at [359, 238] on label "Add Photo" at bounding box center [374, 242] width 113 height 28
click at [0, 0] on input "Add Photo" at bounding box center [0, 0] width 0 height 0
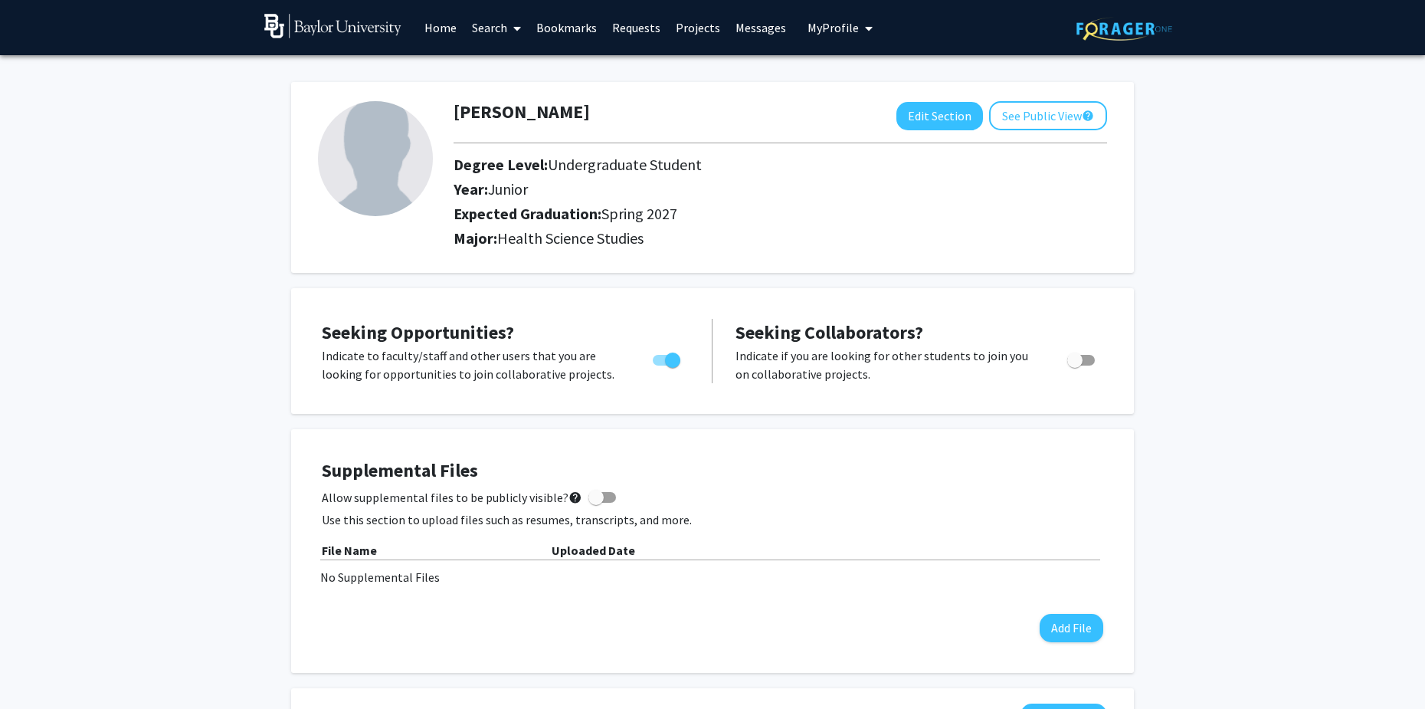
click at [414, 204] on div at bounding box center [374, 177] width 136 height 152
click at [955, 115] on button "Edit Section" at bounding box center [939, 116] width 87 height 28
select select "junior"
select select "37: spring_2027"
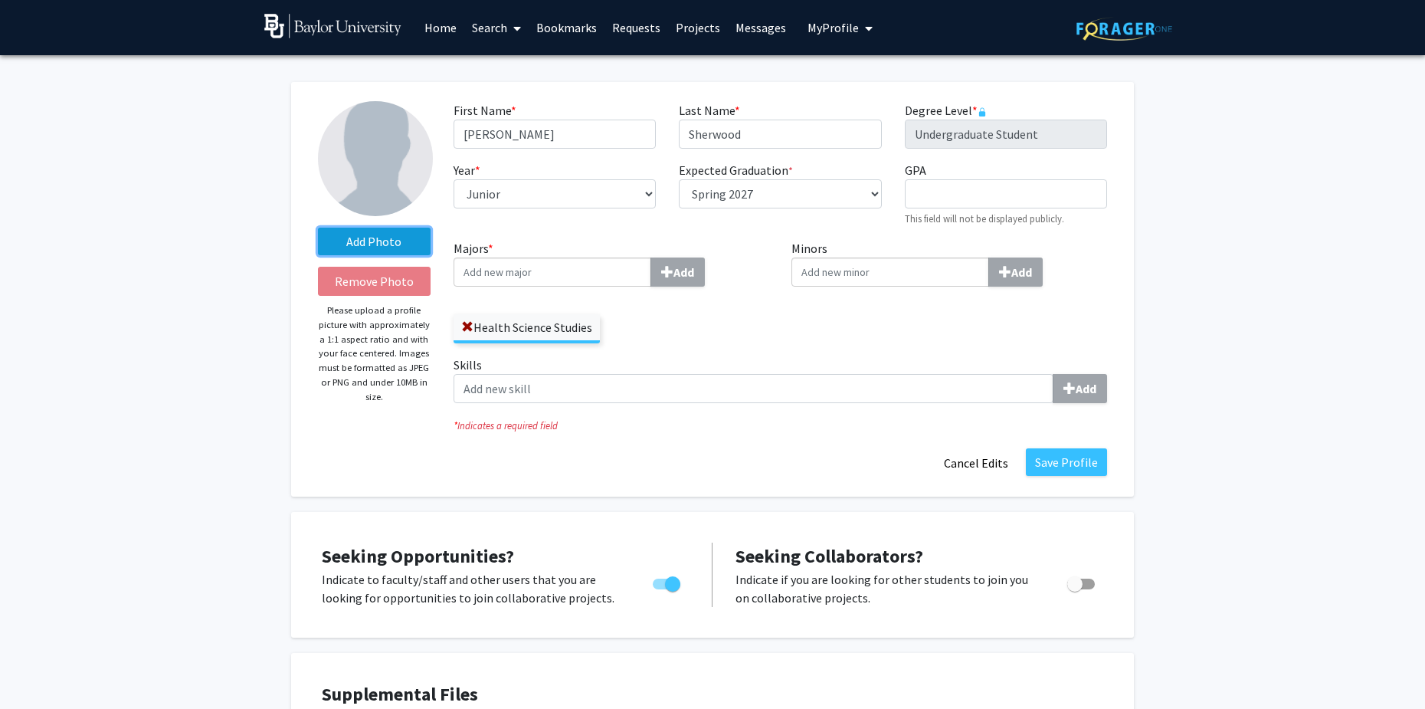
click at [345, 230] on label "Add Photo" at bounding box center [374, 242] width 113 height 28
click at [0, 0] on input "Add Photo" at bounding box center [0, 0] width 0 height 0
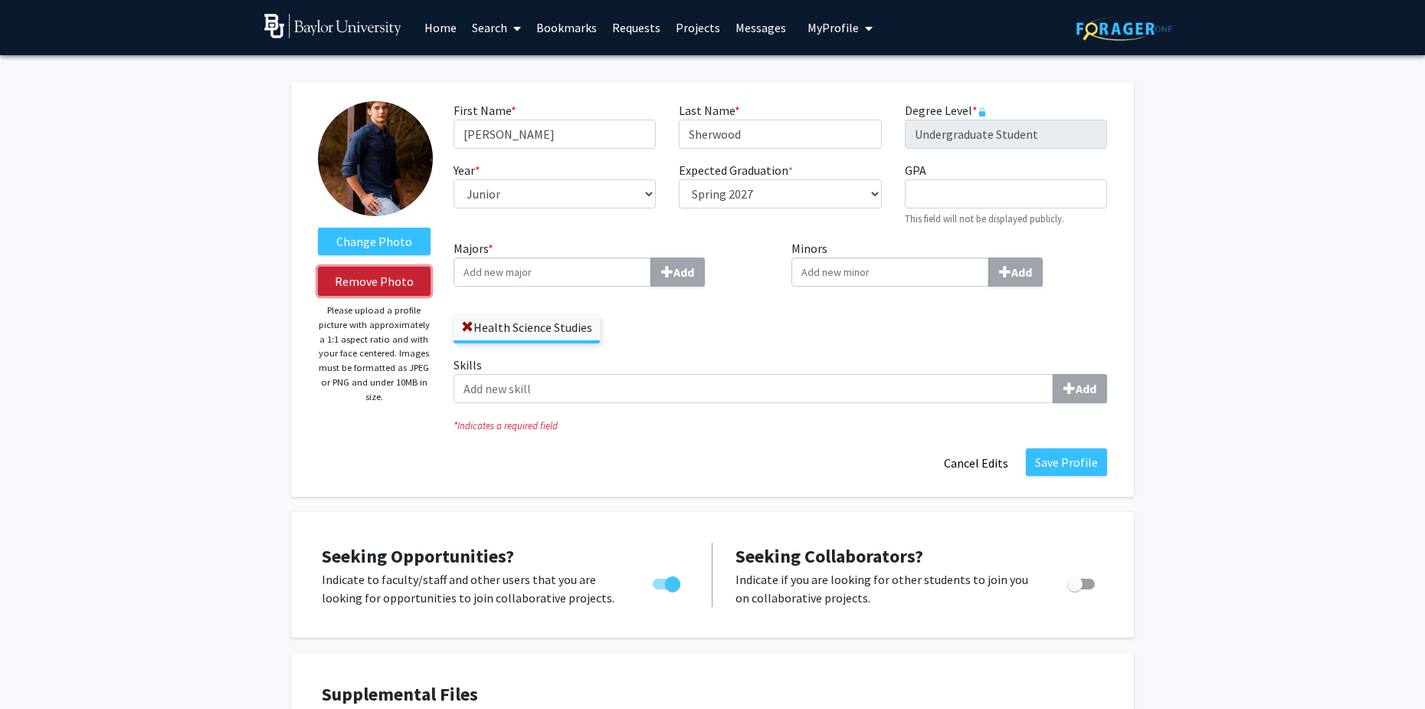
click at [384, 277] on button "Remove Photo" at bounding box center [374, 281] width 113 height 29
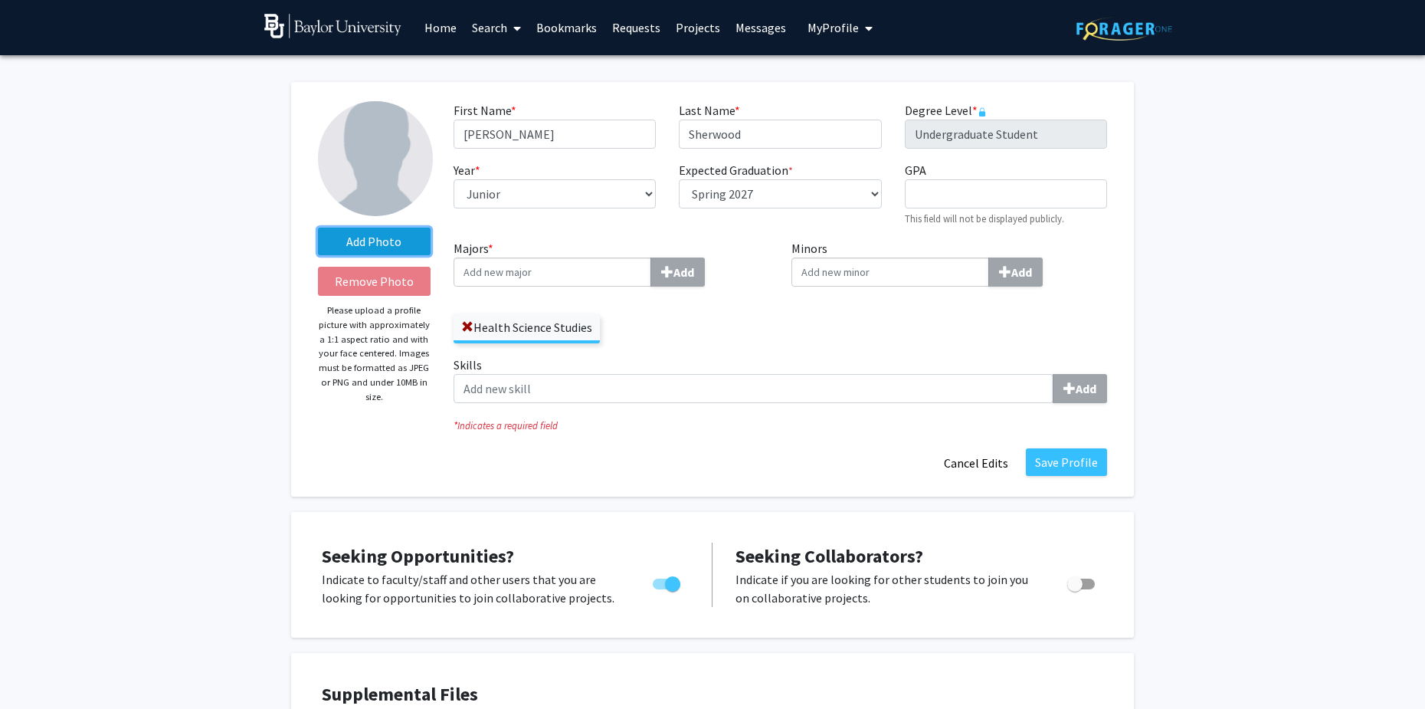
click at [381, 252] on label "Add Photo" at bounding box center [374, 242] width 113 height 28
click at [0, 0] on input "Add Photo" at bounding box center [0, 0] width 0 height 0
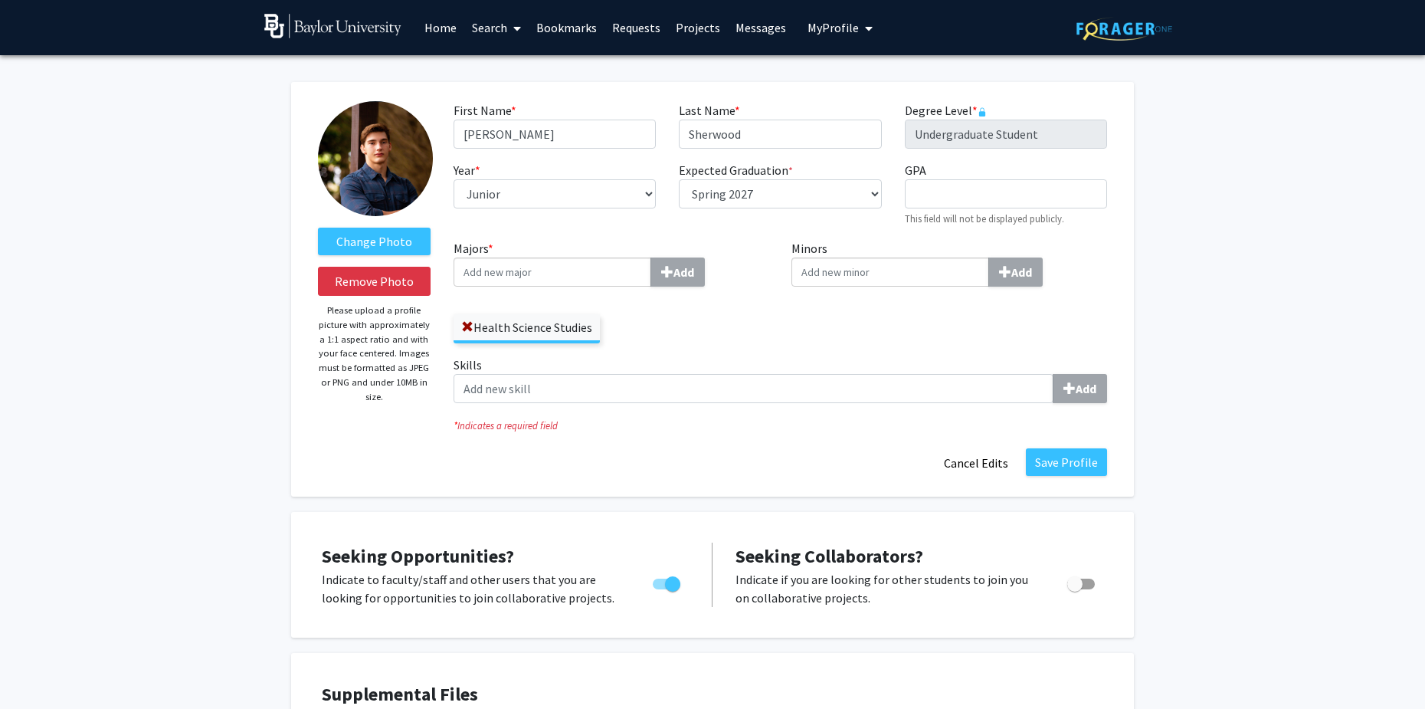
click at [1057, 442] on fg-title-edit "First Name * required Ronan Last Name * required Sherwood Degree Level * requir…" at bounding box center [781, 289] width 654 height 376
click at [1041, 460] on button "Save Profile" at bounding box center [1066, 462] width 81 height 28
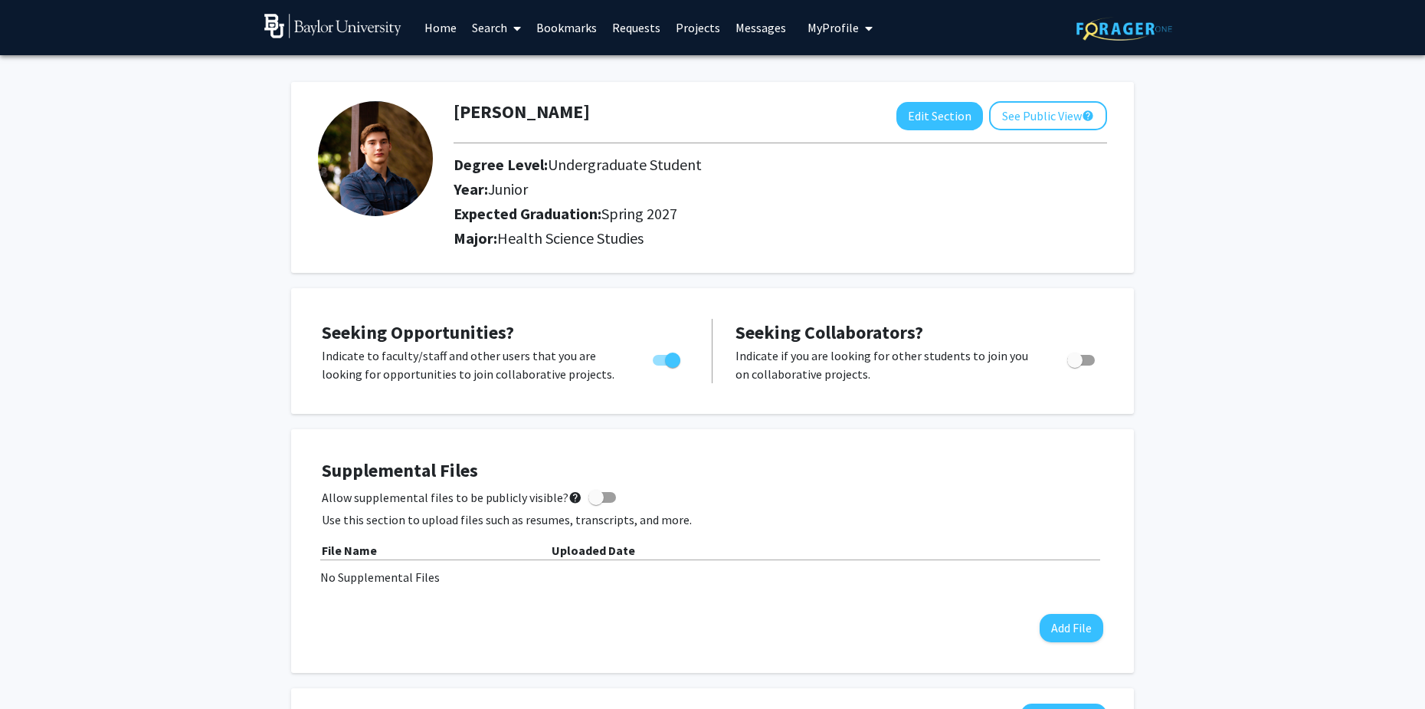
click at [451, 23] on link "Home" at bounding box center [441, 28] width 48 height 54
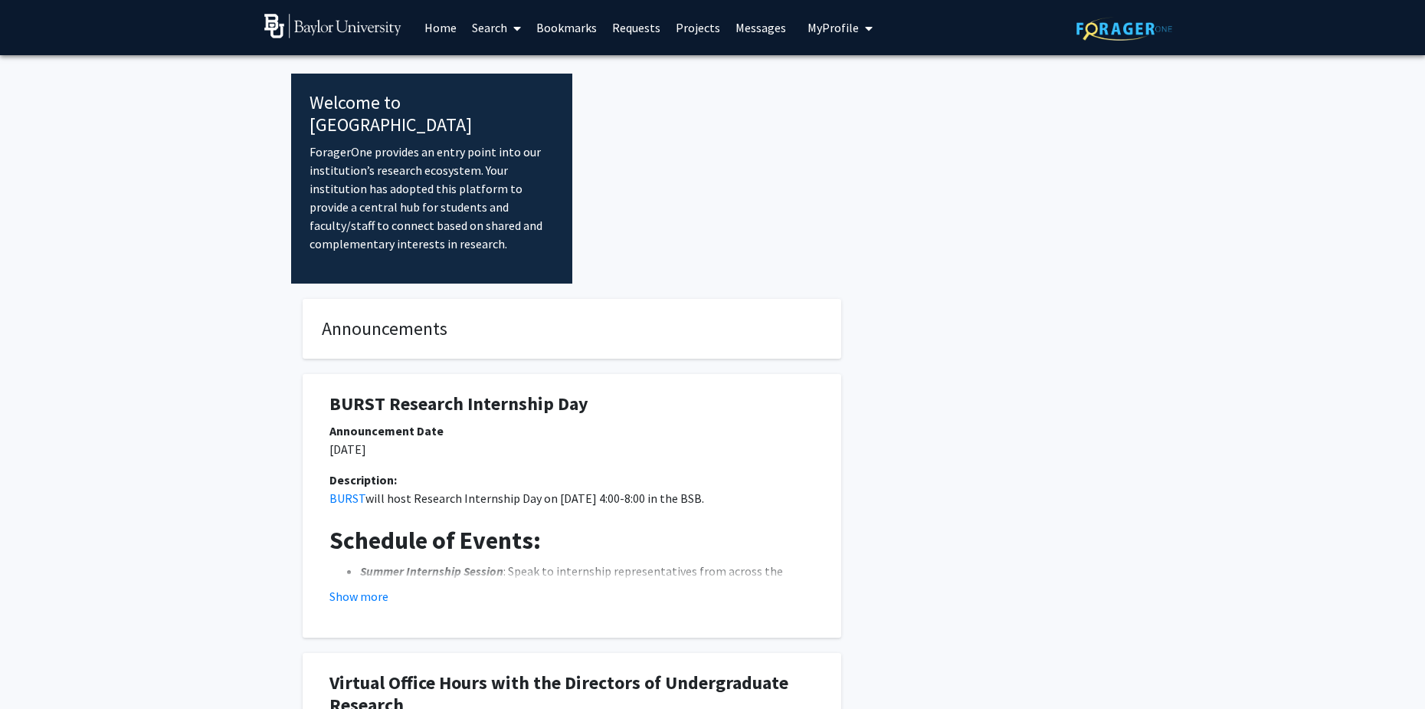
click at [485, 27] on link "Search" at bounding box center [496, 28] width 64 height 54
click at [510, 76] on span "Faculty/Staff" at bounding box center [520, 70] width 113 height 31
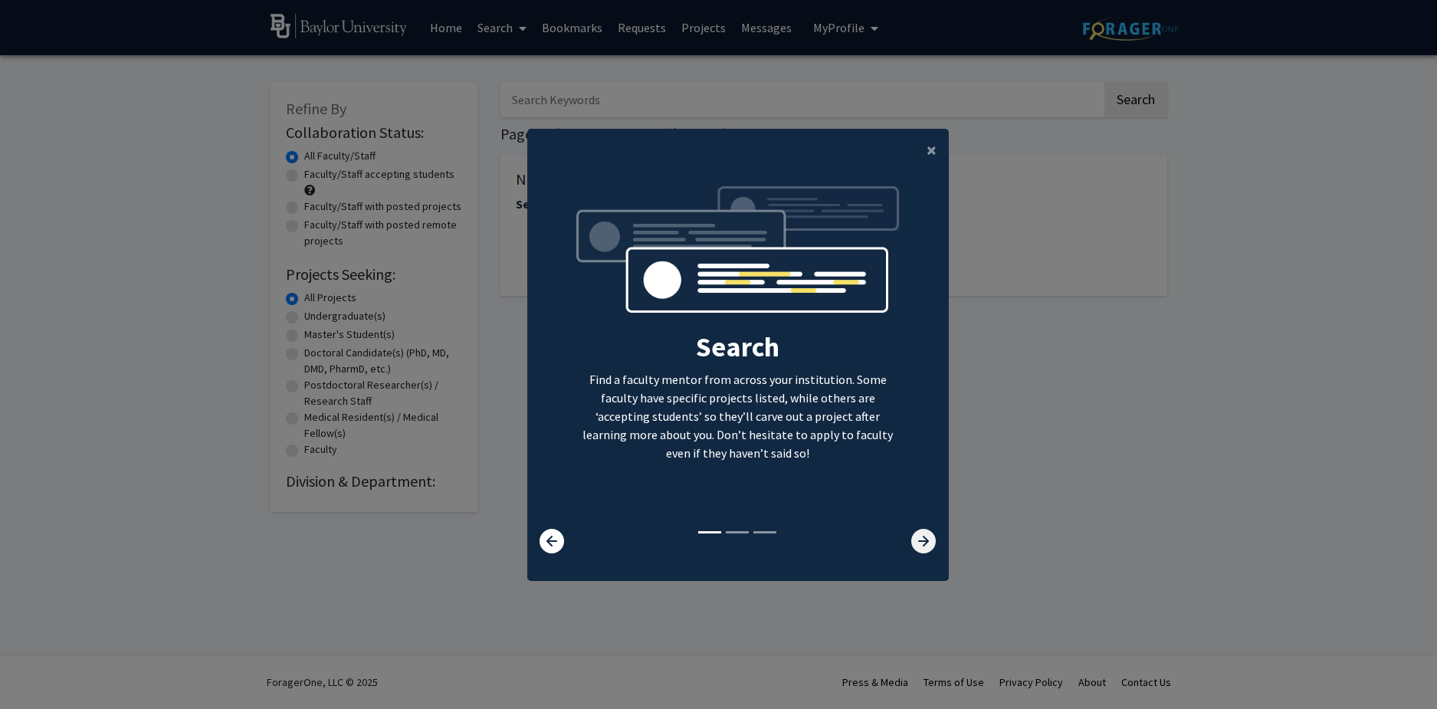
click at [920, 550] on icon at bounding box center [923, 541] width 25 height 25
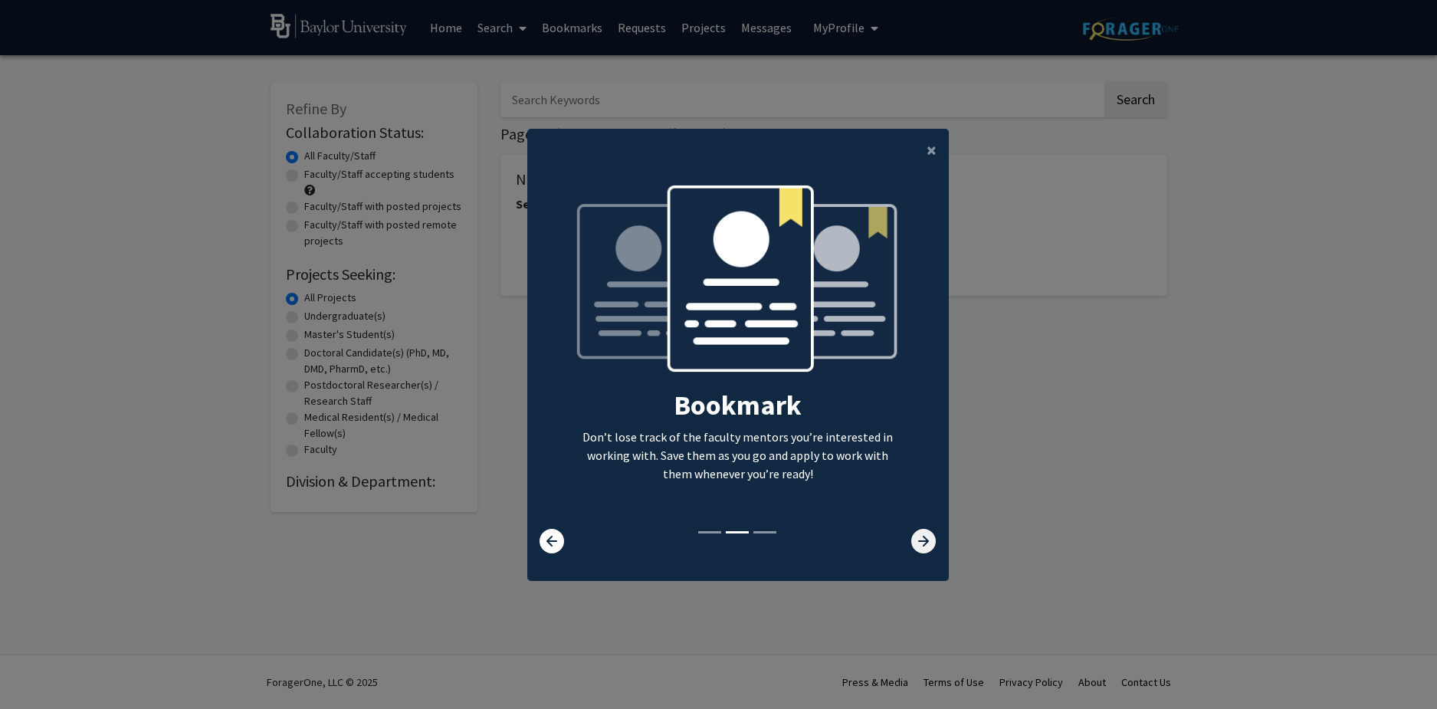
click at [920, 550] on icon at bounding box center [923, 541] width 25 height 25
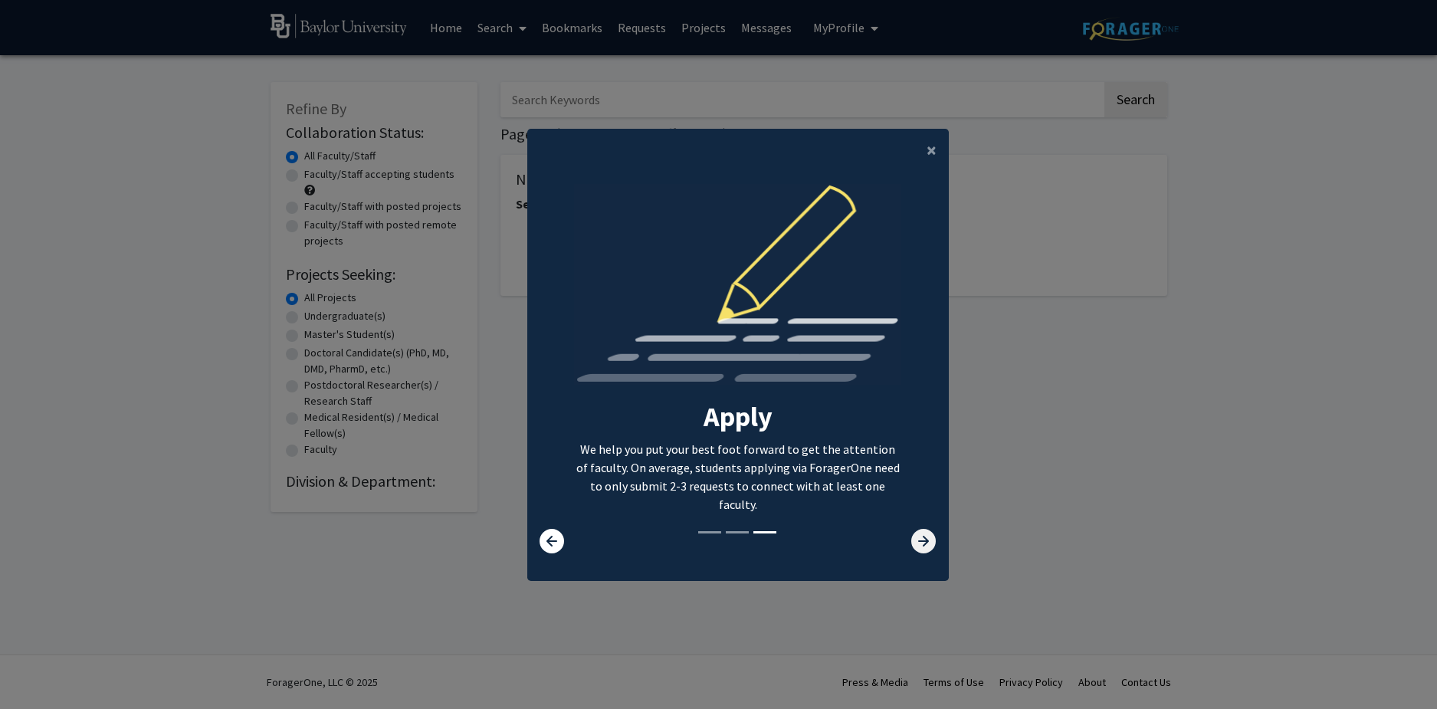
click at [920, 550] on icon at bounding box center [923, 541] width 25 height 25
click at [919, 536] on icon at bounding box center [923, 541] width 25 height 25
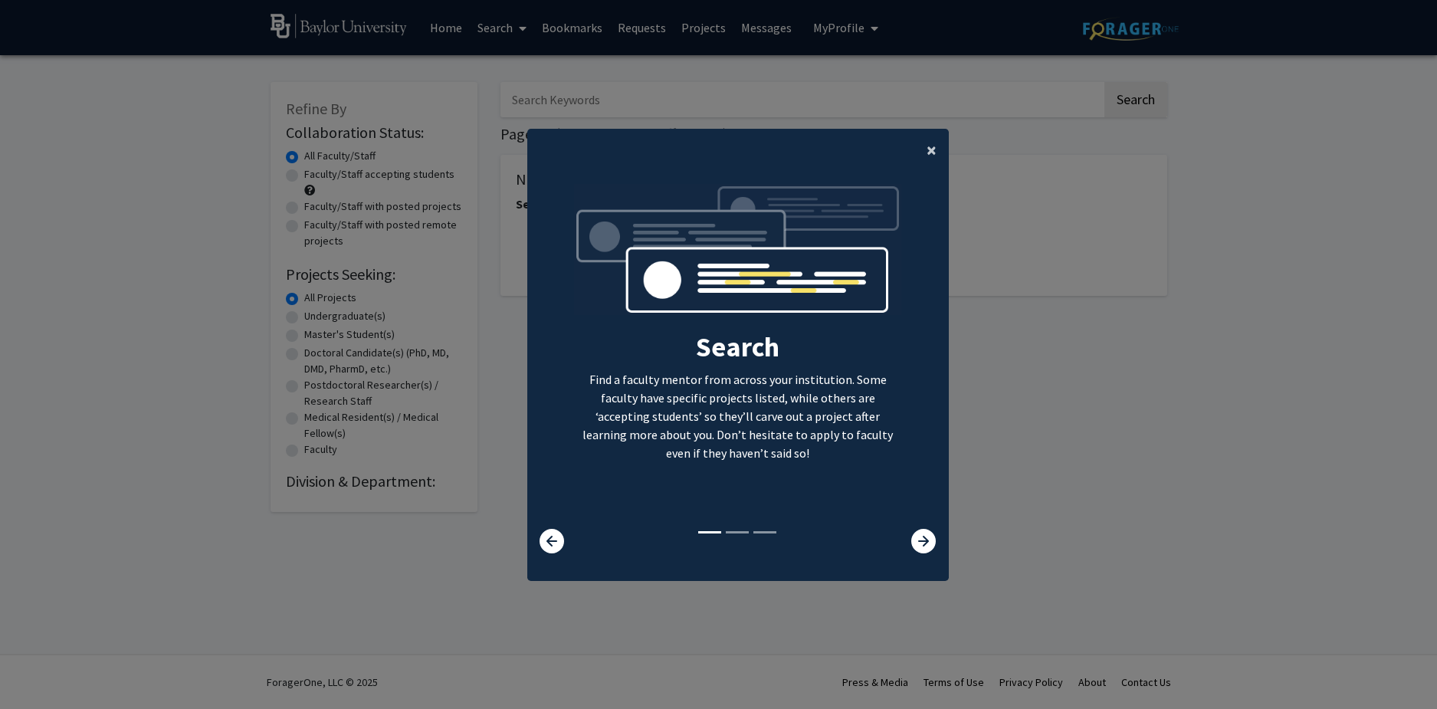
click at [929, 153] on span "×" at bounding box center [931, 150] width 10 height 24
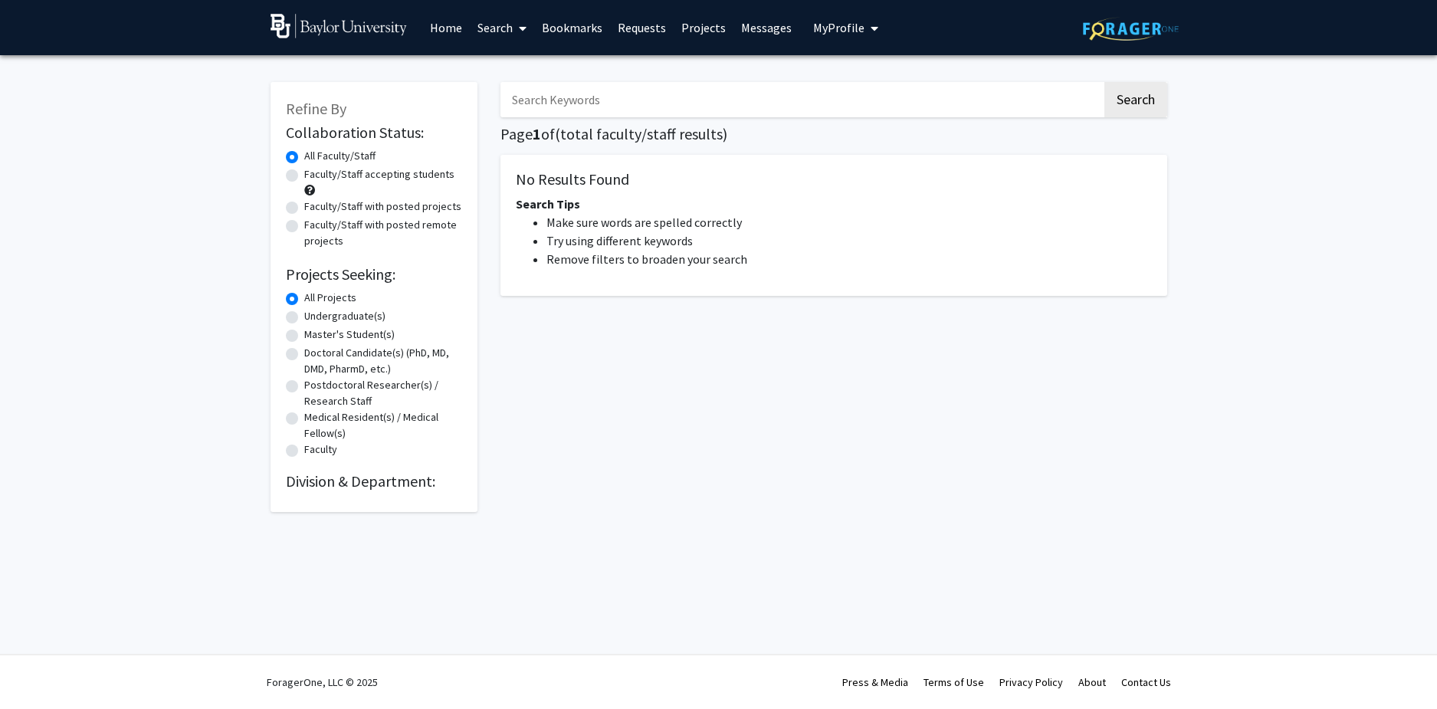
click at [707, 84] on input "Search Keywords" at bounding box center [800, 99] width 601 height 35
type input "corey smith"
click at [1104, 82] on button "Search" at bounding box center [1135, 99] width 63 height 35
click at [1110, 105] on button "Search" at bounding box center [1135, 99] width 63 height 35
